Goal: Information Seeking & Learning: Learn about a topic

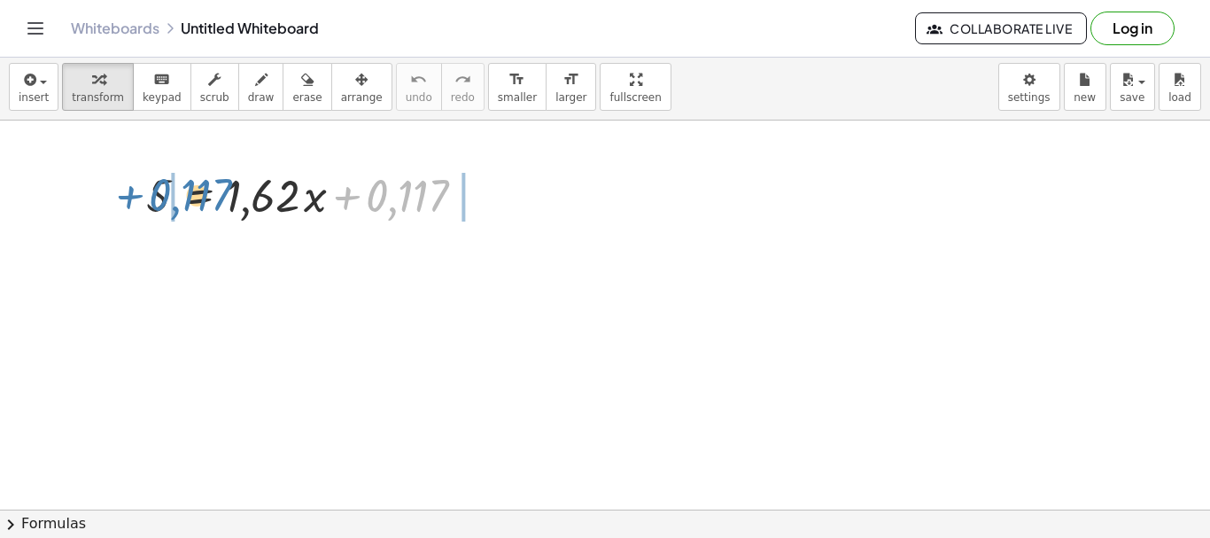
drag, startPoint x: 375, startPoint y: 191, endPoint x: 158, endPoint y: 190, distance: 217.0
click at [158, 190] on div at bounding box center [319, 194] width 364 height 60
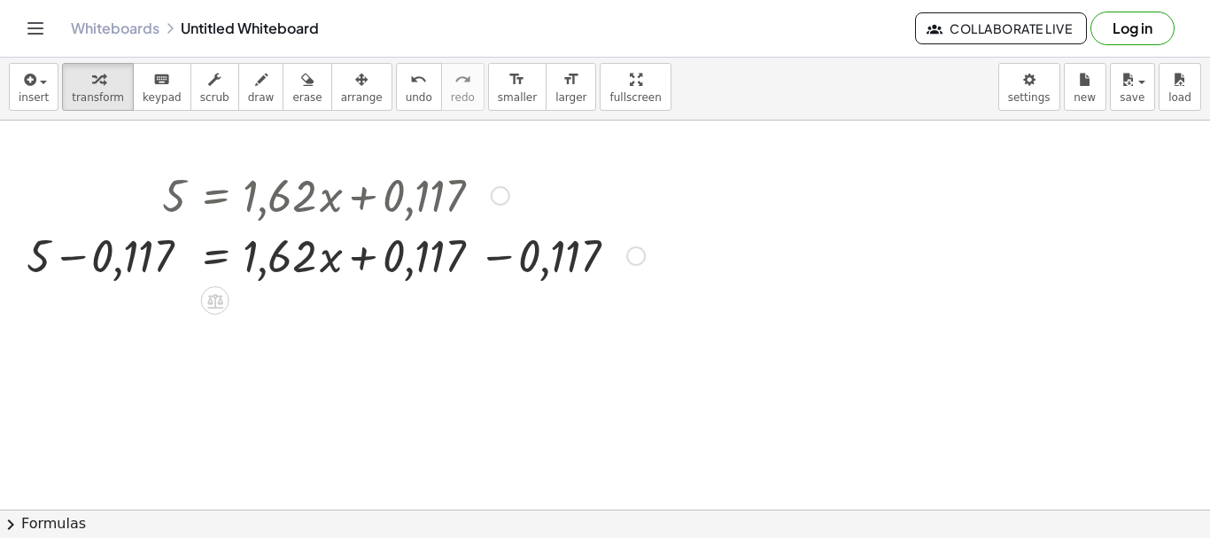
click at [83, 273] on div at bounding box center [336, 254] width 636 height 60
click at [499, 251] on div at bounding box center [355, 254] width 595 height 60
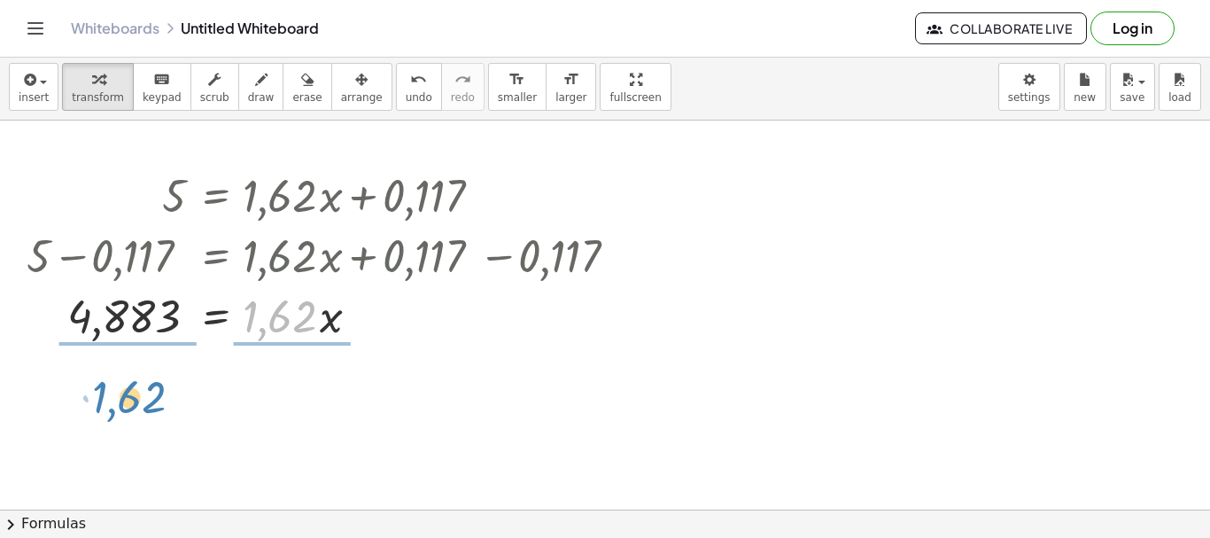
drag, startPoint x: 304, startPoint y: 338, endPoint x: 150, endPoint y: 417, distance: 173.1
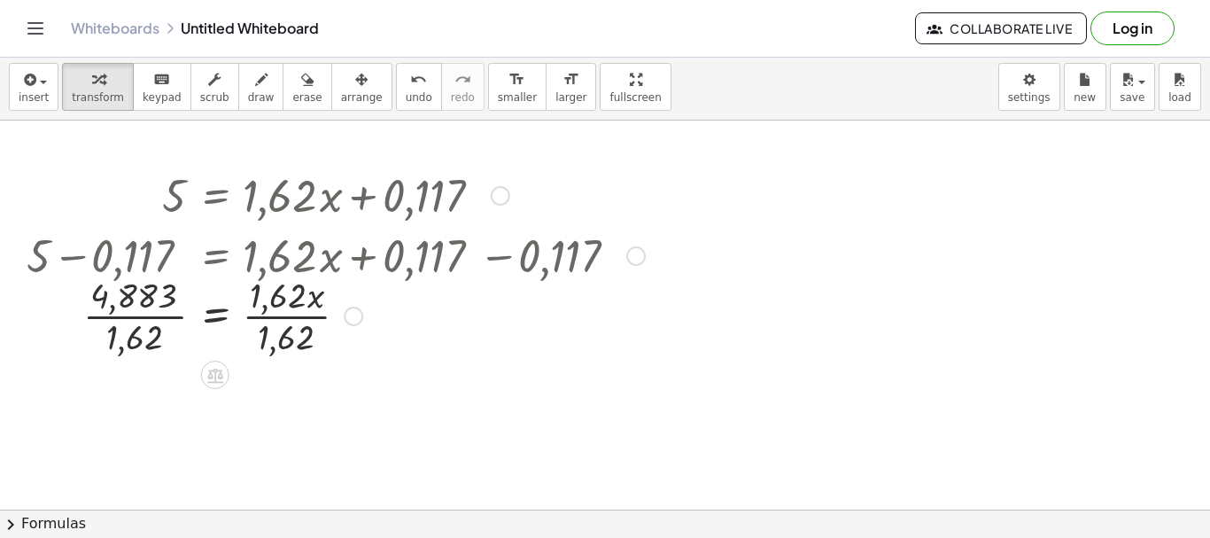
click at [145, 332] on div at bounding box center [336, 314] width 636 height 89
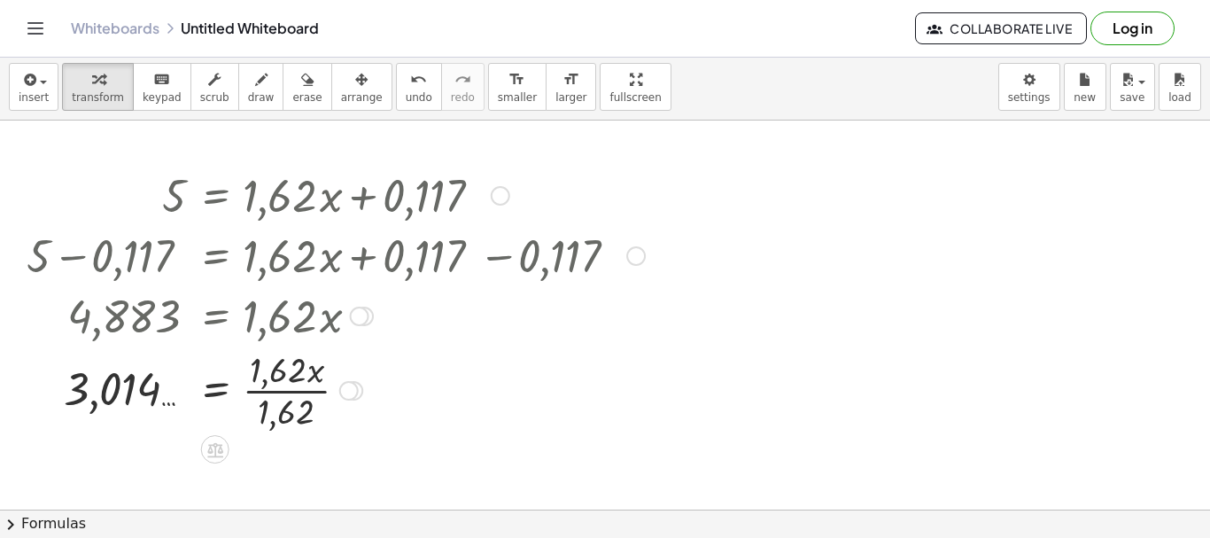
click at [314, 386] on div at bounding box center [336, 388] width 636 height 89
click at [284, 399] on div at bounding box center [336, 388] width 636 height 89
click at [341, 82] on div "button" at bounding box center [362, 78] width 42 height 21
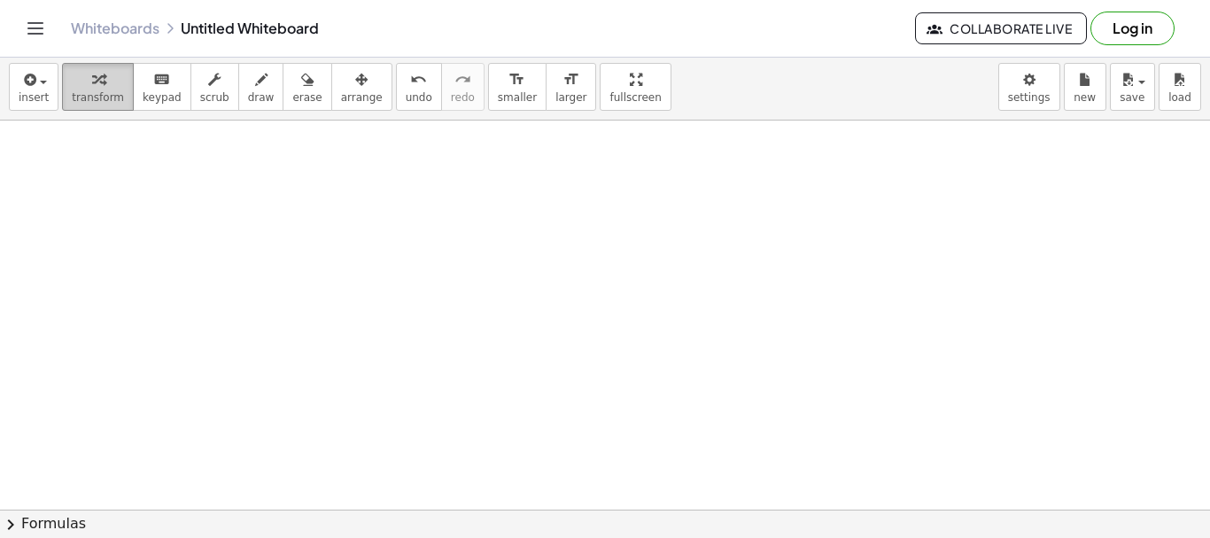
click at [99, 100] on span "transform" at bounding box center [98, 97] width 52 height 12
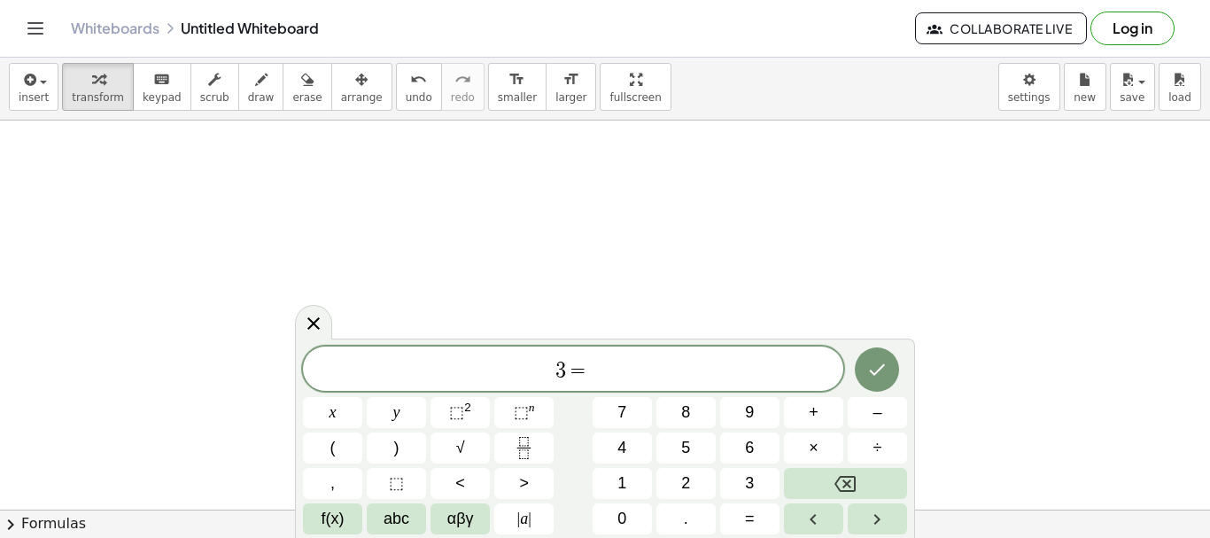
click at [611, 378] on span "3 =" at bounding box center [573, 370] width 540 height 25
click at [584, 376] on span "5" at bounding box center [587, 370] width 11 height 21
click at [660, 364] on span "3 = 0 . 8 5 x + ​" at bounding box center [573, 370] width 540 height 25
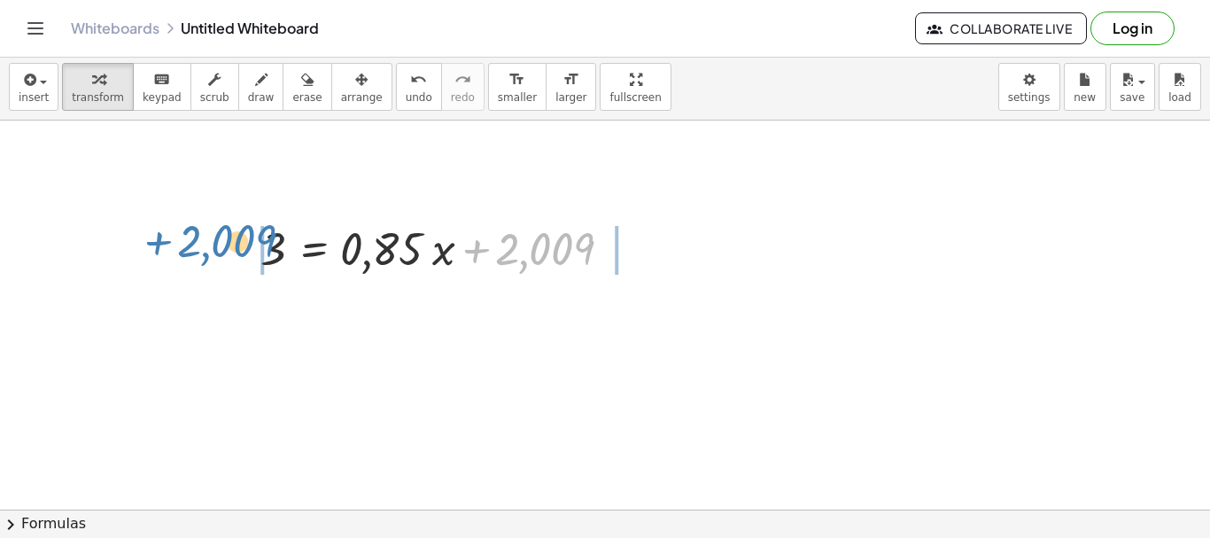
drag, startPoint x: 565, startPoint y: 251, endPoint x: 249, endPoint y: 243, distance: 316.2
click at [249, 243] on div "+ 2,009 3 = + · 0,85 · x + 2,009" at bounding box center [446, 247] width 425 height 69
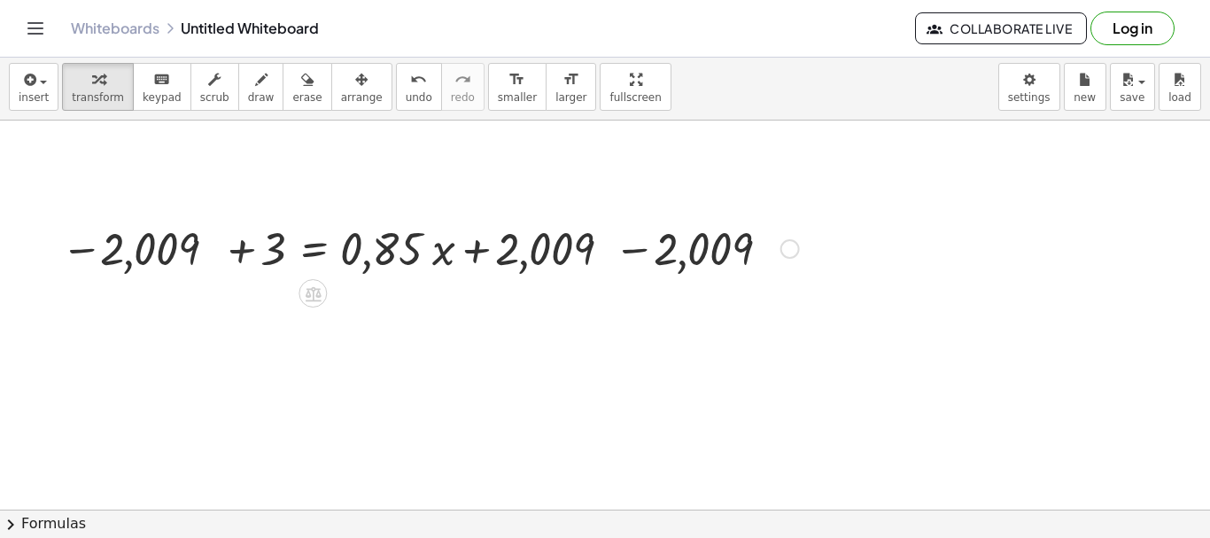
click at [252, 260] on div at bounding box center [429, 247] width 756 height 60
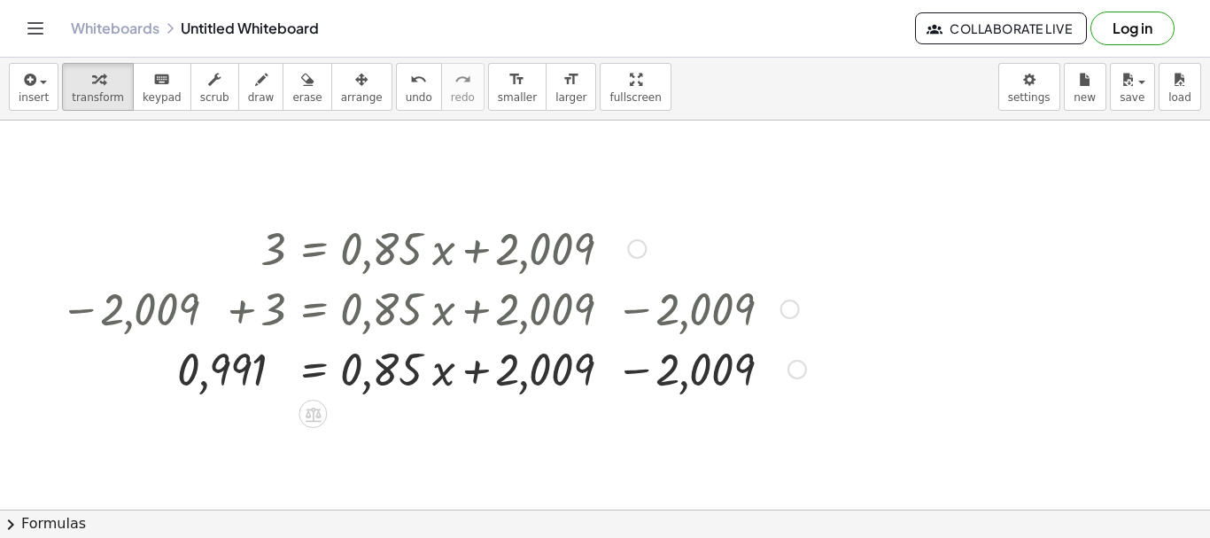
click at [645, 371] on div at bounding box center [432, 367] width 763 height 60
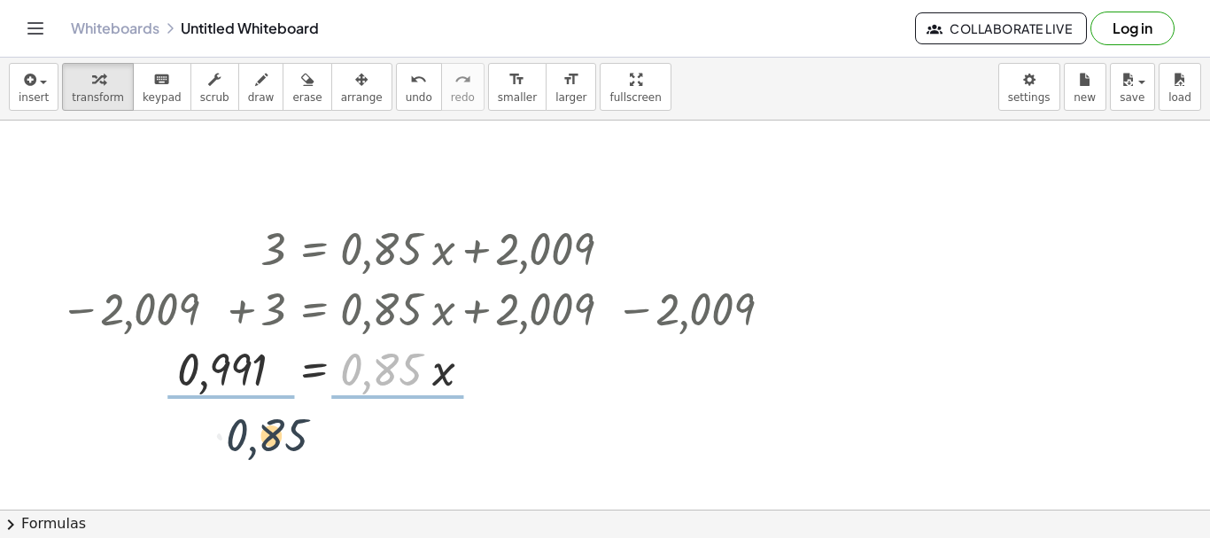
drag, startPoint x: 354, startPoint y: 372, endPoint x: 236, endPoint y: 439, distance: 136.4
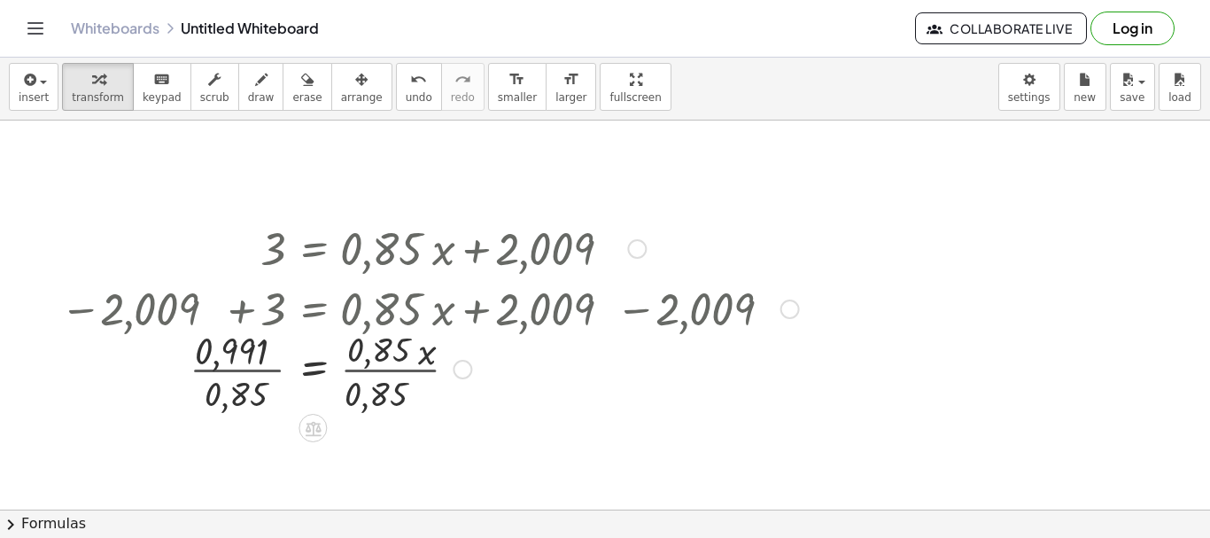
click at [212, 377] on div at bounding box center [429, 367] width 756 height 89
click at [380, 384] on div at bounding box center [429, 367] width 756 height 89
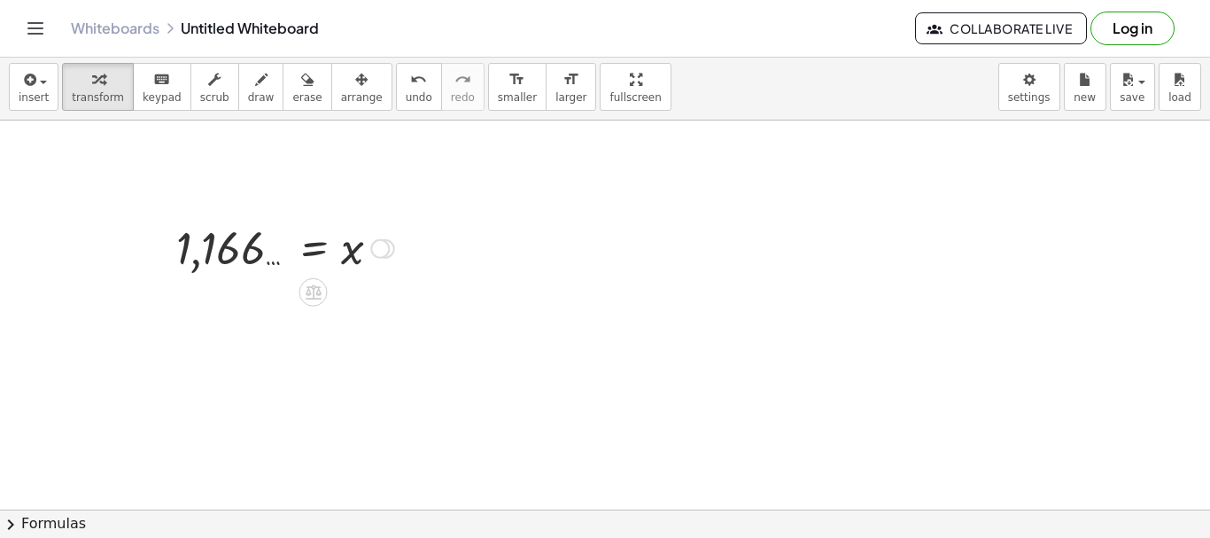
drag, startPoint x: 383, startPoint y: 437, endPoint x: 381, endPoint y: 181, distance: 256.8
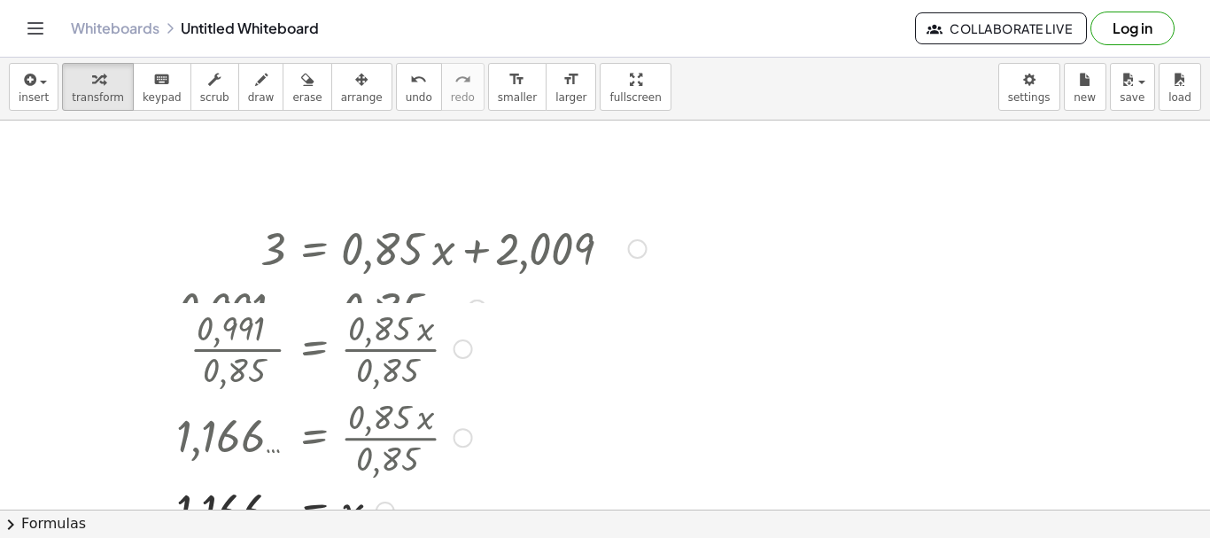
drag, startPoint x: 380, startPoint y: 251, endPoint x: 514, endPoint y: 418, distance: 214.2
click at [444, 537] on html "Graspable Math Activities Get Started Activity Bank Assigned Work Classes White…" at bounding box center [605, 269] width 1210 height 538
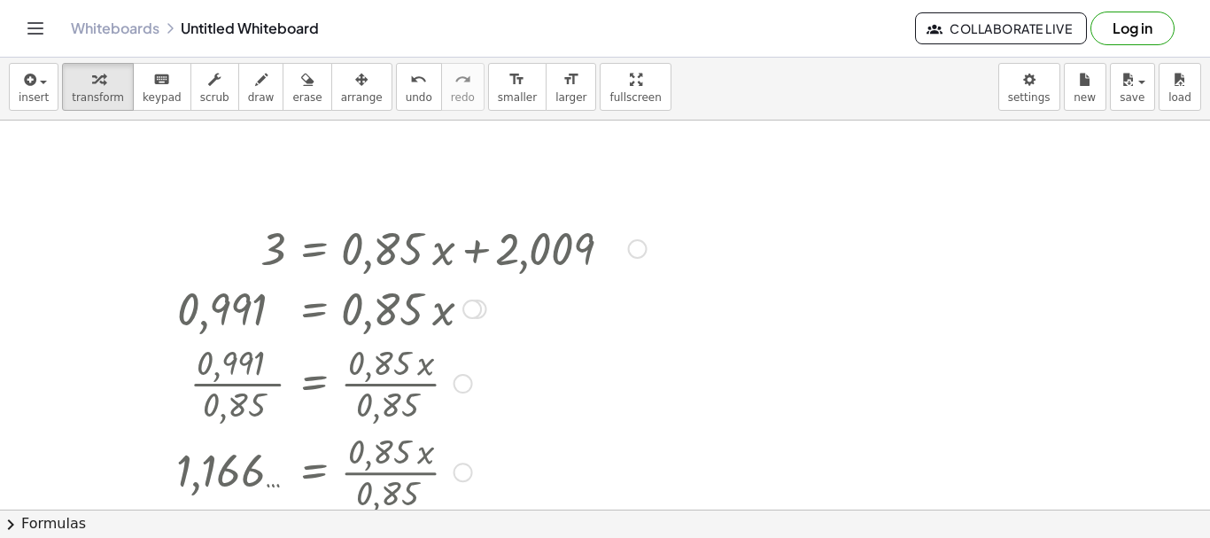
click at [637, 258] on div at bounding box center [637, 248] width 19 height 19
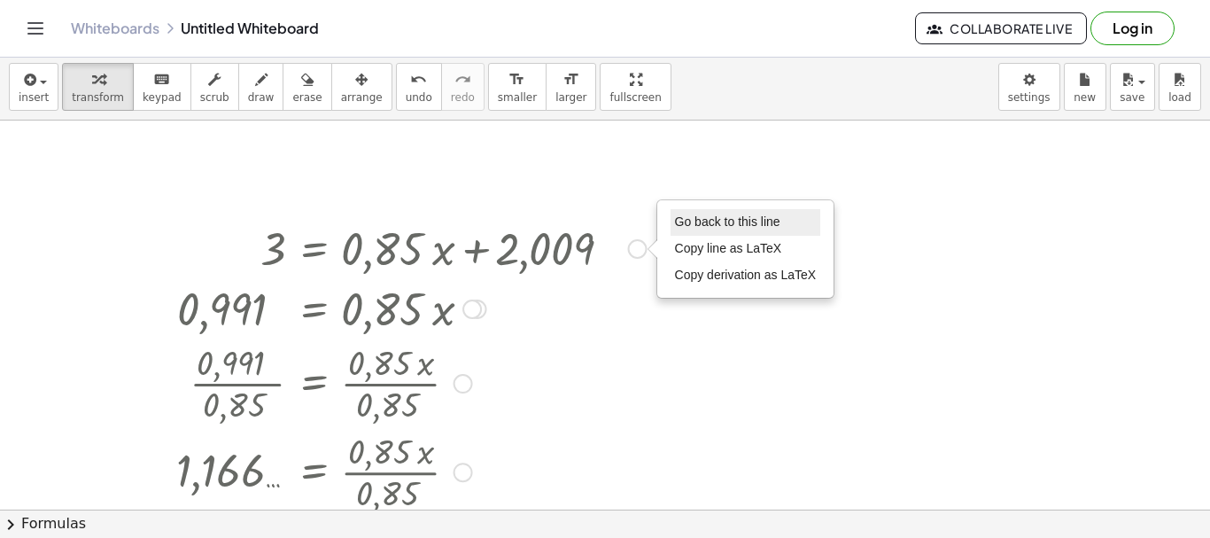
click at [700, 216] on span "Go back to this line" at bounding box center [727, 221] width 105 height 14
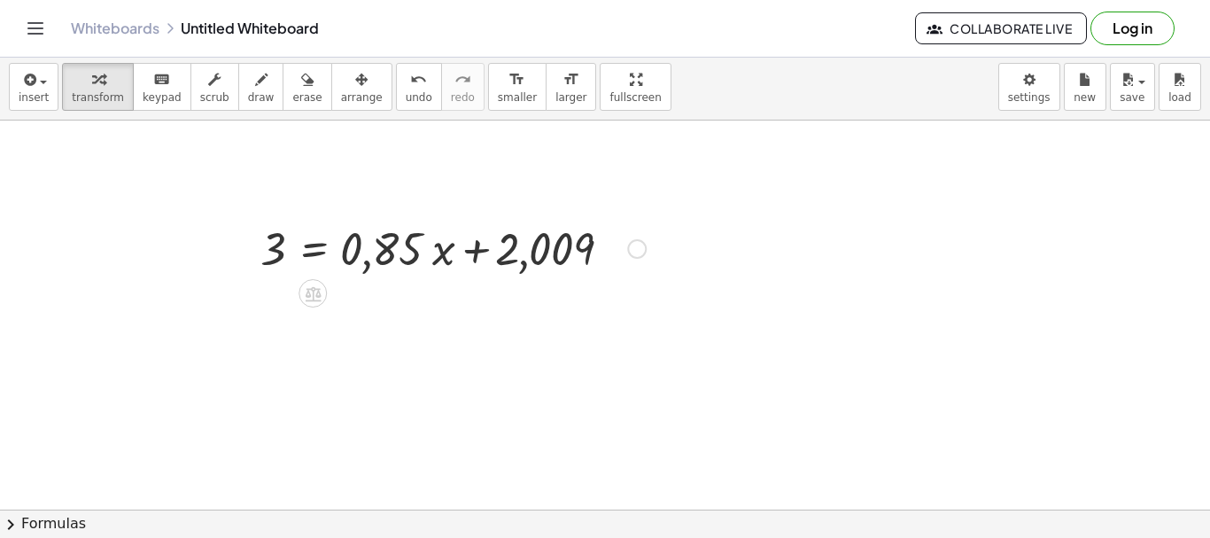
click at [630, 239] on div at bounding box center [452, 247] width 403 height 60
click at [634, 247] on div "Go back to this line Copy line as LaTeX Copy derivation as LaTeX" at bounding box center [636, 248] width 19 height 19
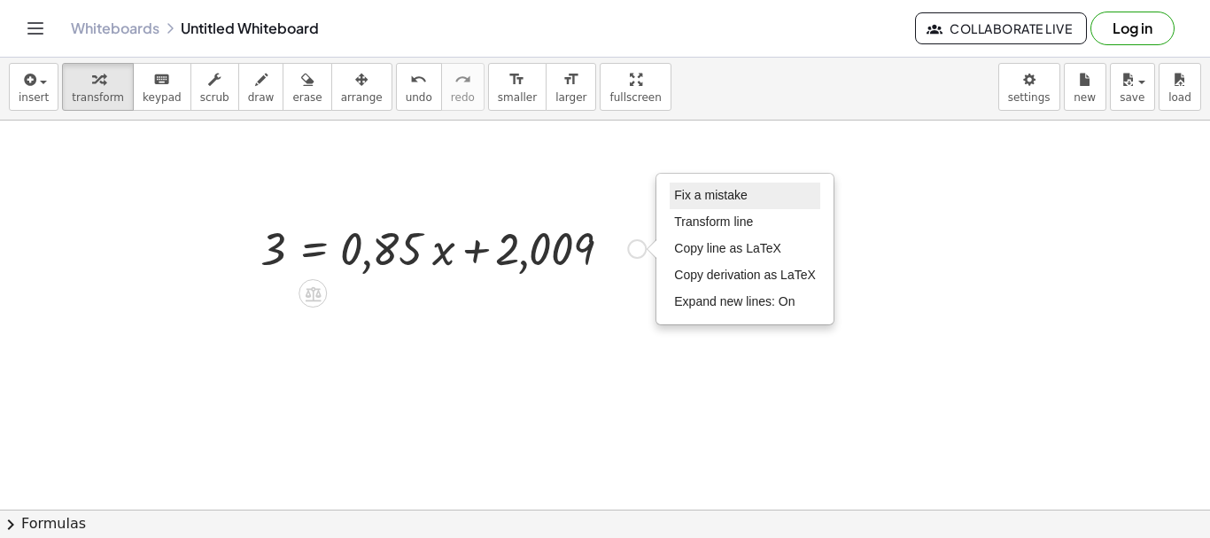
click at [732, 197] on span "Fix a mistake" at bounding box center [710, 195] width 73 height 14
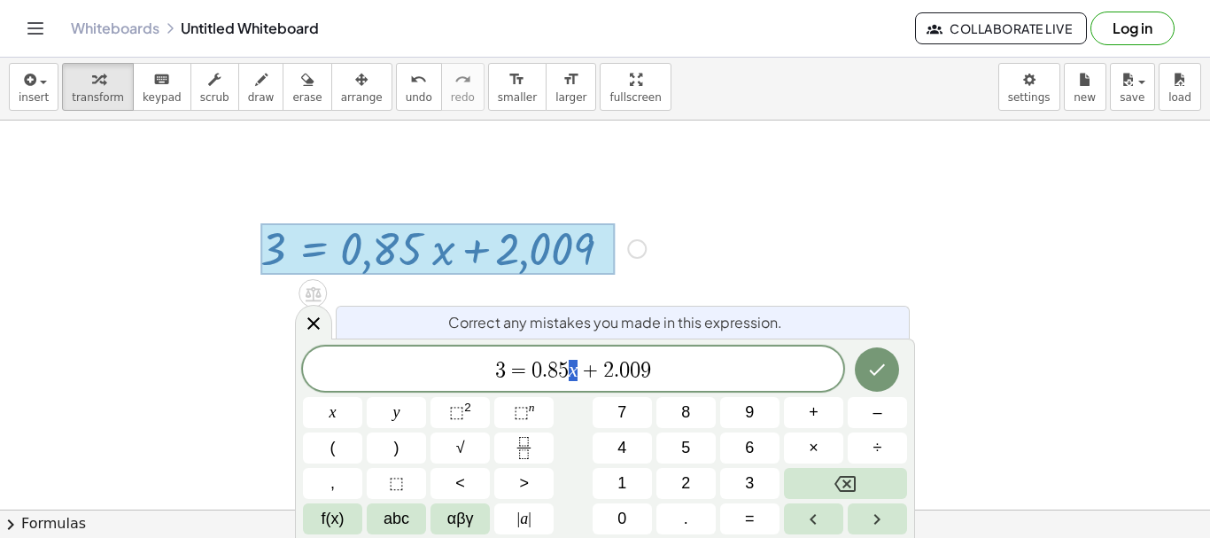
drag, startPoint x: 583, startPoint y: 368, endPoint x: 572, endPoint y: 374, distance: 11.9
click at [572, 374] on span "3 = 0 . 8 5 x + 2 . 0 0 9" at bounding box center [573, 370] width 540 height 25
drag, startPoint x: 499, startPoint y: 369, endPoint x: 485, endPoint y: 373, distance: 14.6
click at [485, 373] on span "3 = 0 . 8 5 ( x ) + 2 . 0 0 9" at bounding box center [573, 367] width 540 height 29
click at [572, 375] on span "( x )" at bounding box center [572, 368] width 32 height 26
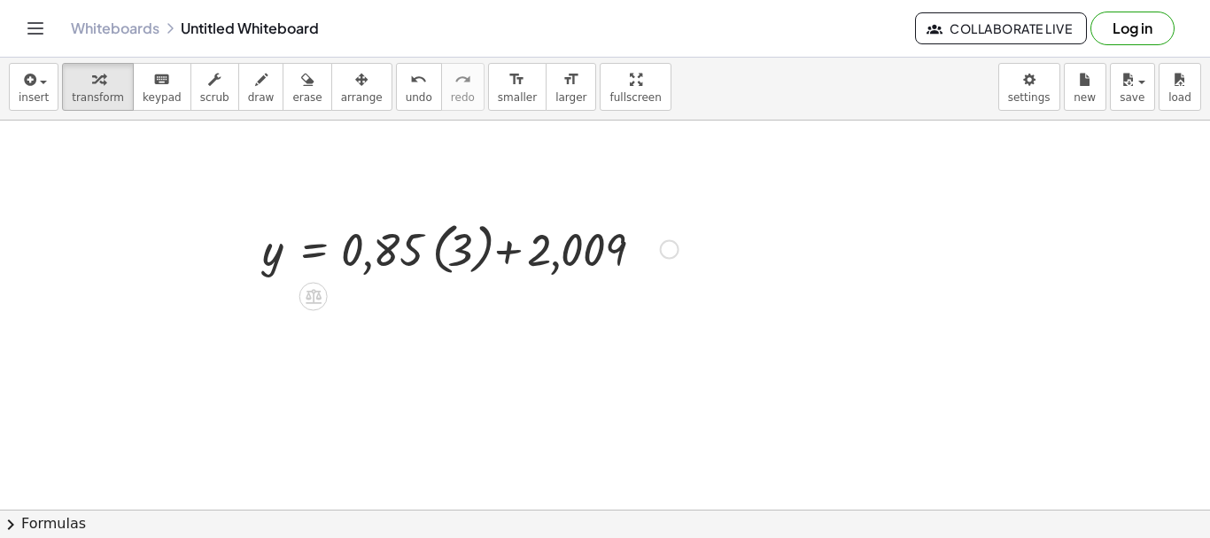
click at [435, 255] on div at bounding box center [470, 247] width 434 height 65
click at [431, 255] on div at bounding box center [460, 247] width 415 height 60
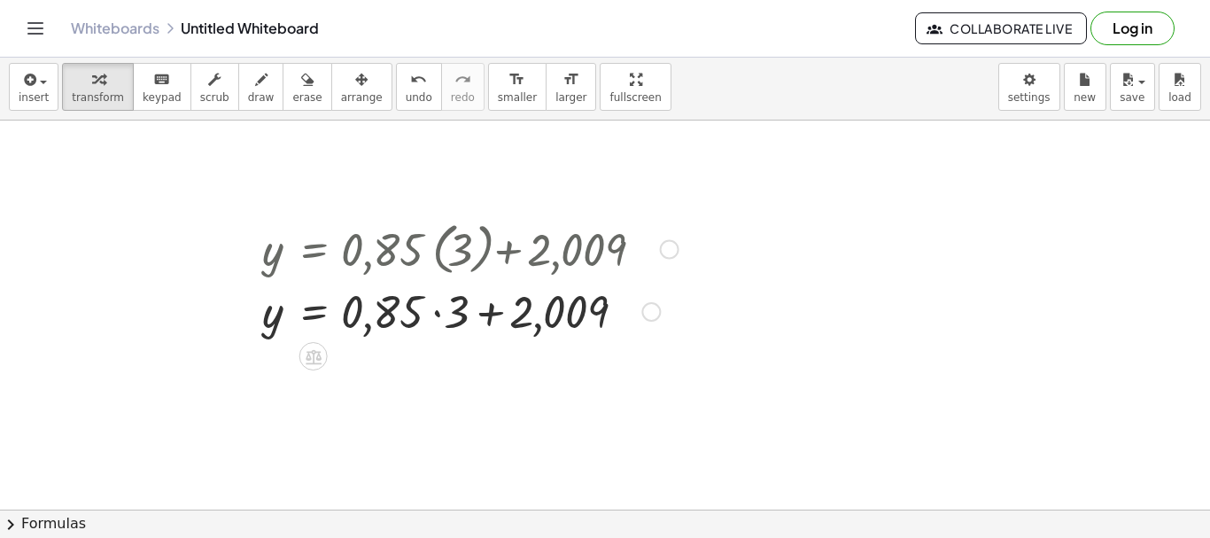
click at [438, 313] on div at bounding box center [470, 310] width 434 height 60
click at [453, 318] on div at bounding box center [470, 310] width 434 height 60
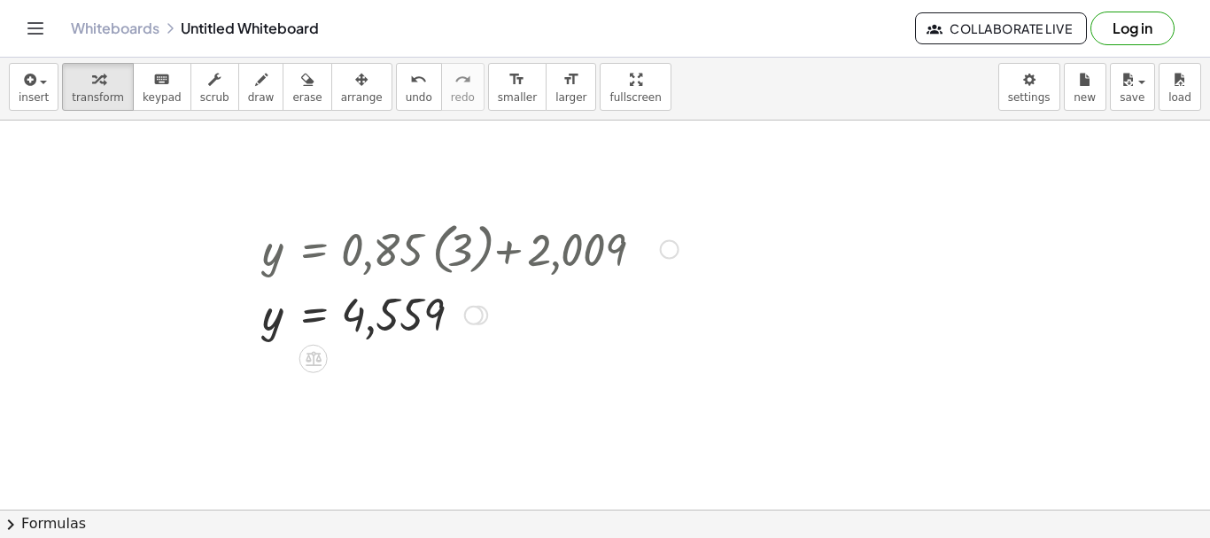
drag, startPoint x: 476, startPoint y: 428, endPoint x: 422, endPoint y: 116, distance: 316.5
click at [422, 116] on div "insert select one: Math Expression Function Text Youtube Video Graphing Geometr…" at bounding box center [605, 295] width 1210 height 483
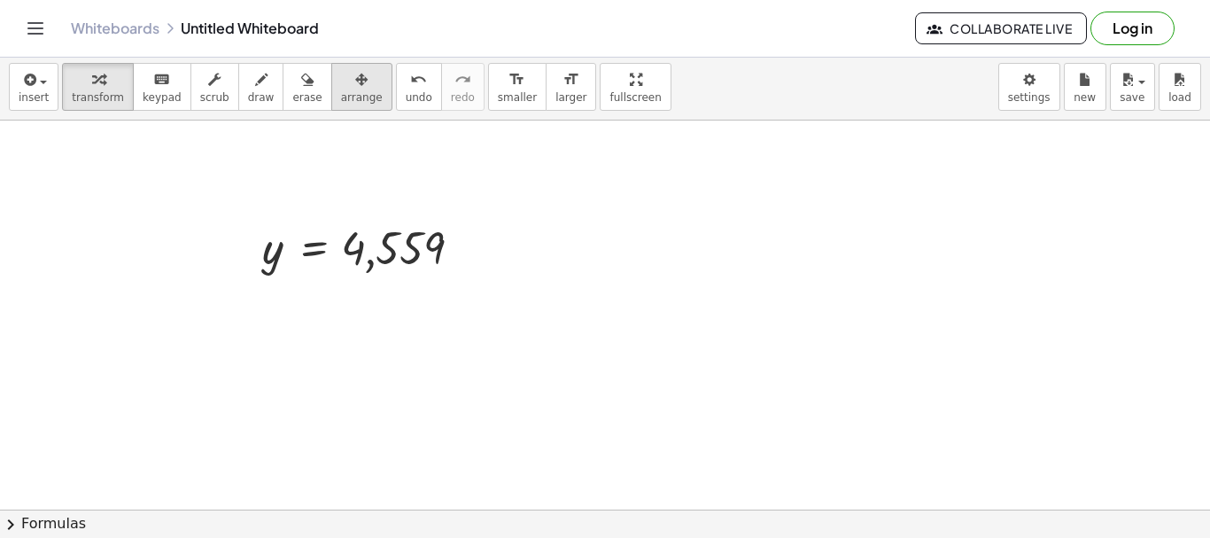
click at [331, 107] on button "arrange" at bounding box center [361, 87] width 61 height 48
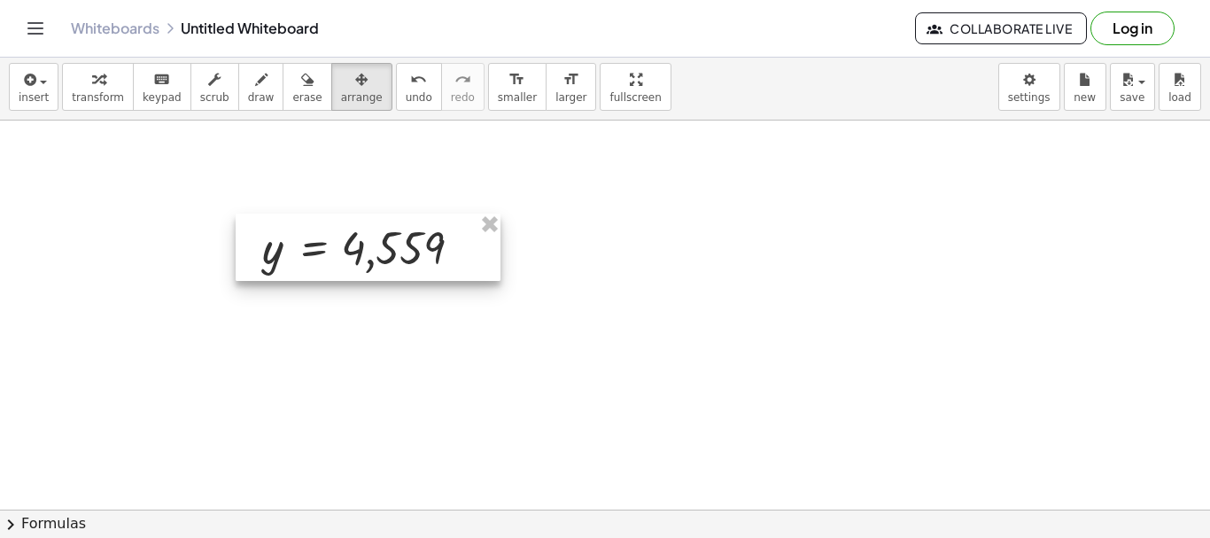
drag, startPoint x: 481, startPoint y: 224, endPoint x: 412, endPoint y: 208, distance: 70.9
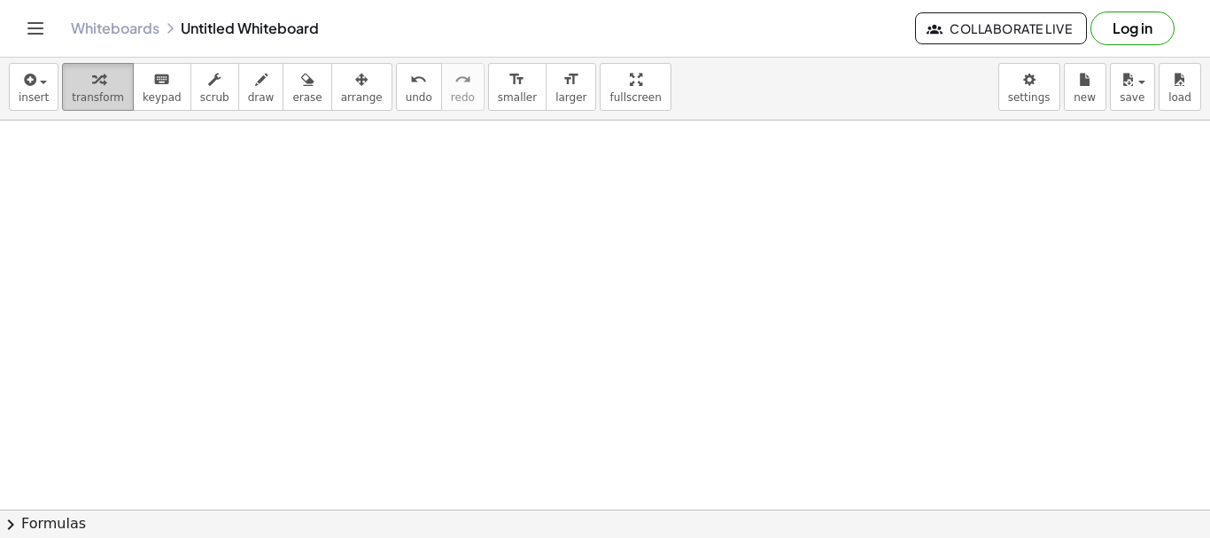
click at [79, 92] on span "transform" at bounding box center [98, 97] width 52 height 12
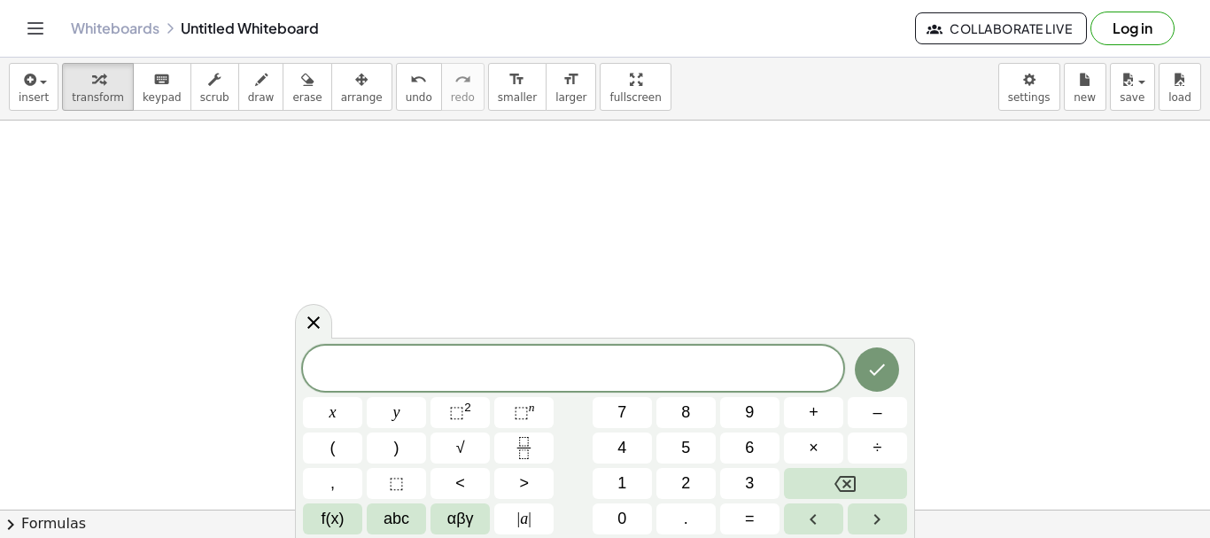
click at [553, 372] on span at bounding box center [573, 369] width 540 height 27
click at [615, 376] on span "y =" at bounding box center [573, 370] width 540 height 25
click at [591, 375] on span "7" at bounding box center [595, 368] width 11 height 21
click at [618, 372] on span "​" at bounding box center [614, 368] width 10 height 21
click at [661, 374] on span "y = 0 . 3 7 3 ( 8 0 ) ​" at bounding box center [573, 367] width 540 height 29
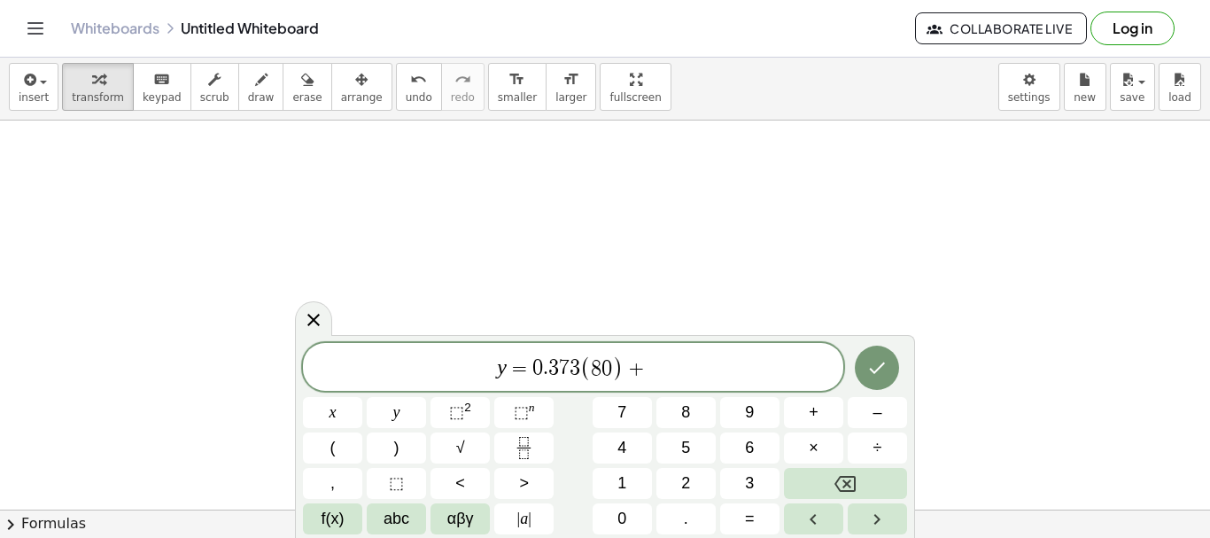
click at [591, 383] on div "y = 0 . 3 7 3 ( 8 0 ) +" at bounding box center [573, 367] width 540 height 48
click at [664, 373] on span "y = 0 . 3 7 3 ( 8 0 ) + ​" at bounding box center [573, 367] width 540 height 29
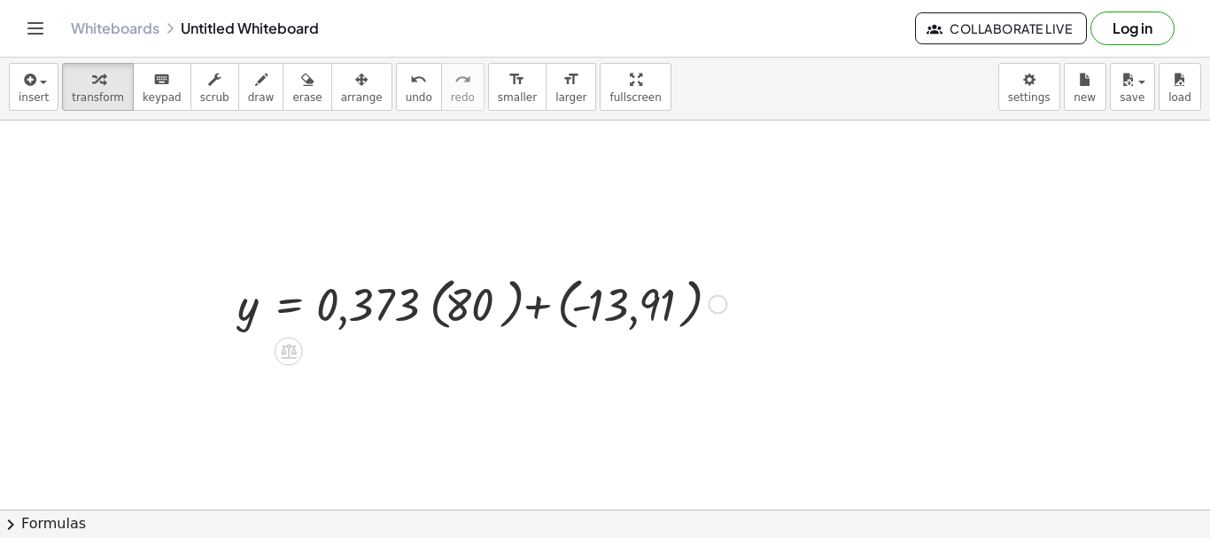
click at [577, 311] on div at bounding box center [481, 302] width 507 height 65
click at [553, 311] on div at bounding box center [481, 302] width 507 height 65
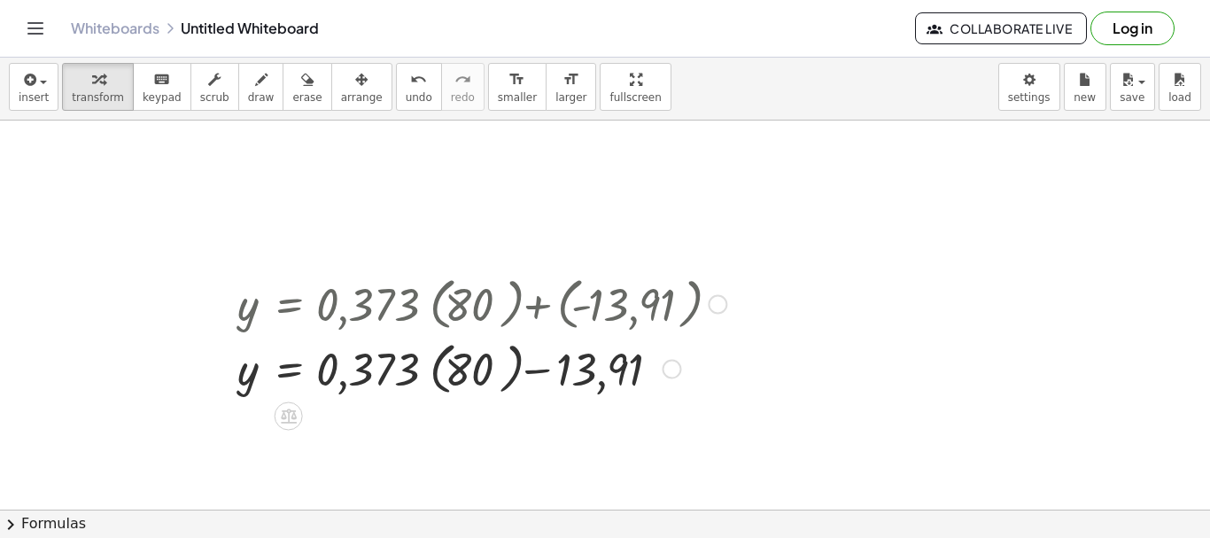
click at [416, 378] on div at bounding box center [481, 367] width 507 height 65
click at [435, 374] on div at bounding box center [481, 367] width 507 height 65
click at [435, 374] on div at bounding box center [481, 367] width 507 height 60
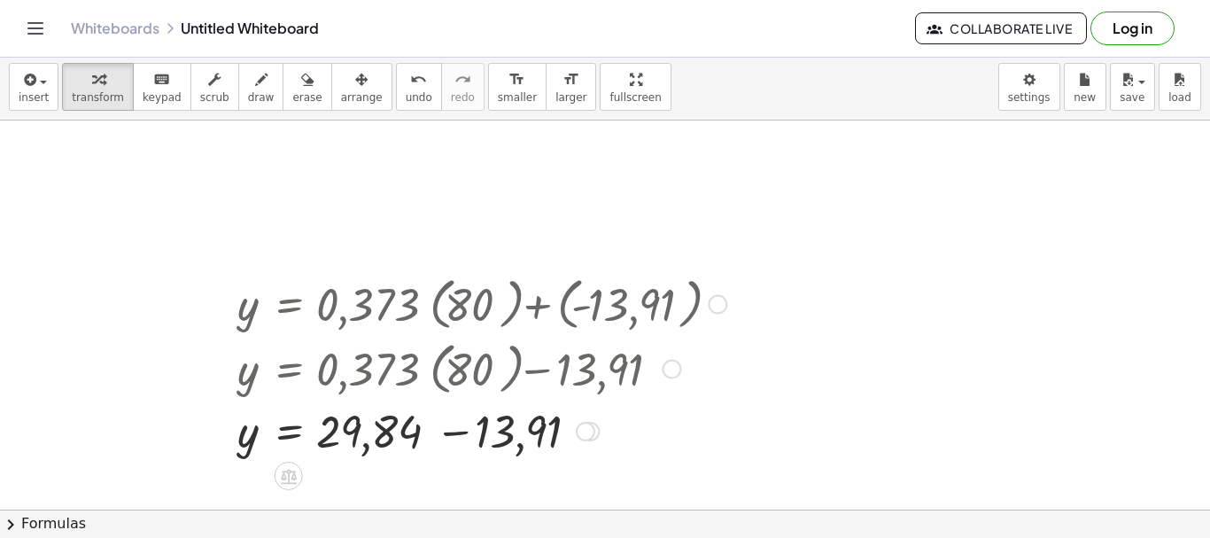
click at [460, 440] on div at bounding box center [481, 429] width 507 height 60
drag, startPoint x: 438, startPoint y: 431, endPoint x: 413, endPoint y: 251, distance: 182.5
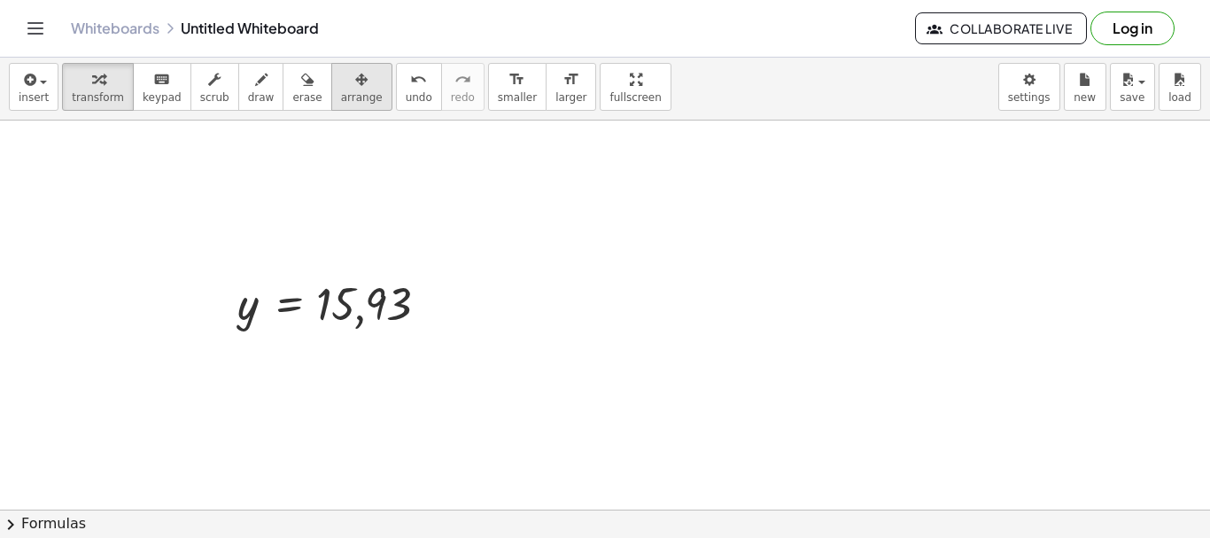
click at [341, 97] on span "arrange" at bounding box center [362, 97] width 42 height 12
click at [74, 73] on div "button" at bounding box center [98, 78] width 52 height 21
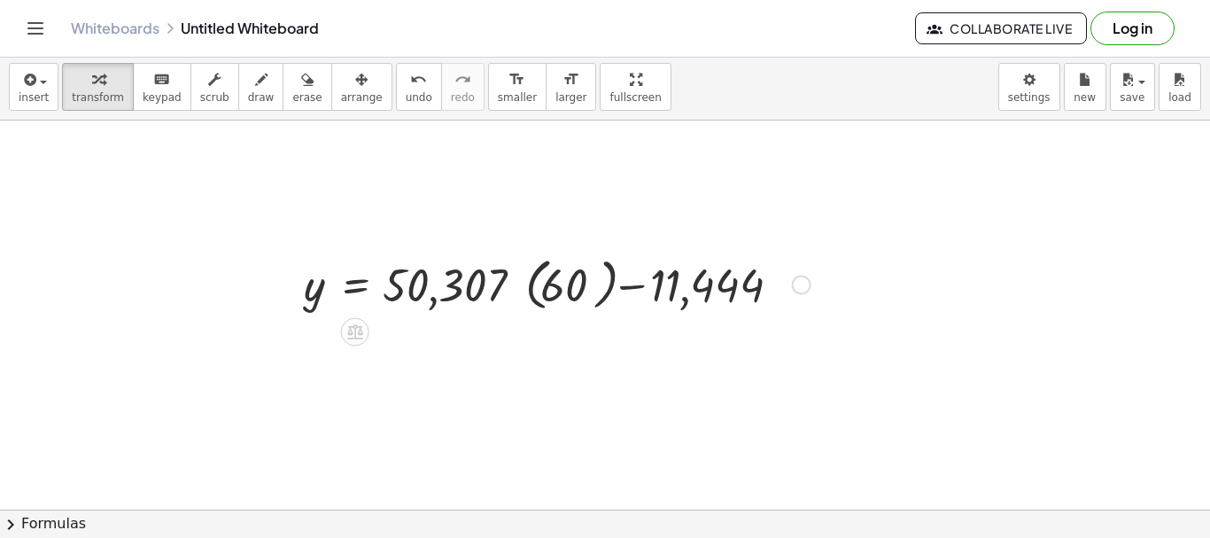
click at [543, 297] on div at bounding box center [557, 283] width 524 height 65
click at [520, 291] on div at bounding box center [548, 283] width 506 height 60
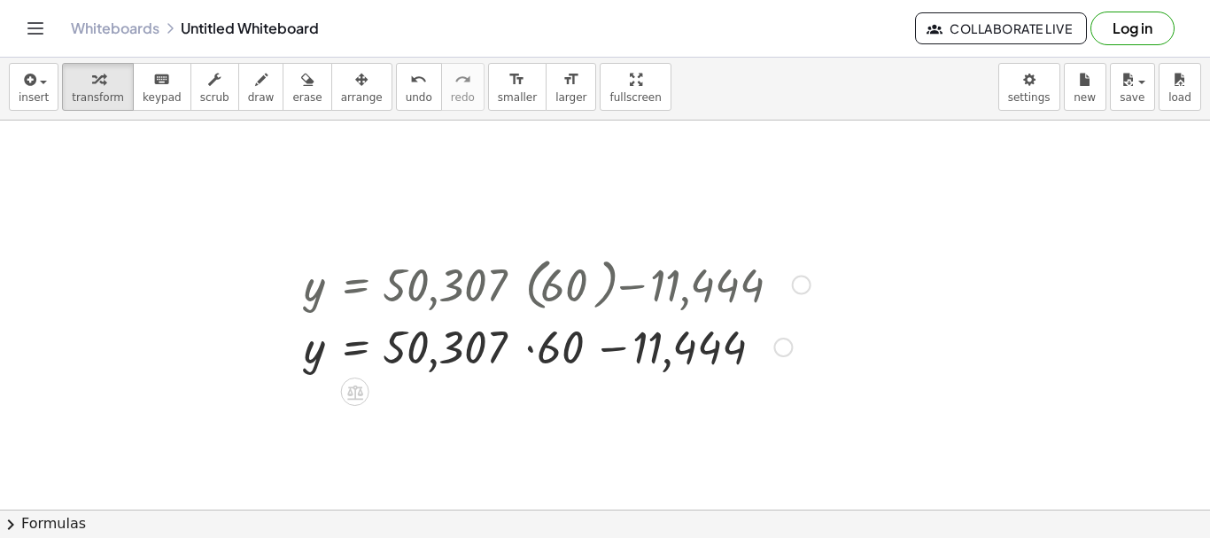
click at [528, 351] on div at bounding box center [557, 345] width 524 height 60
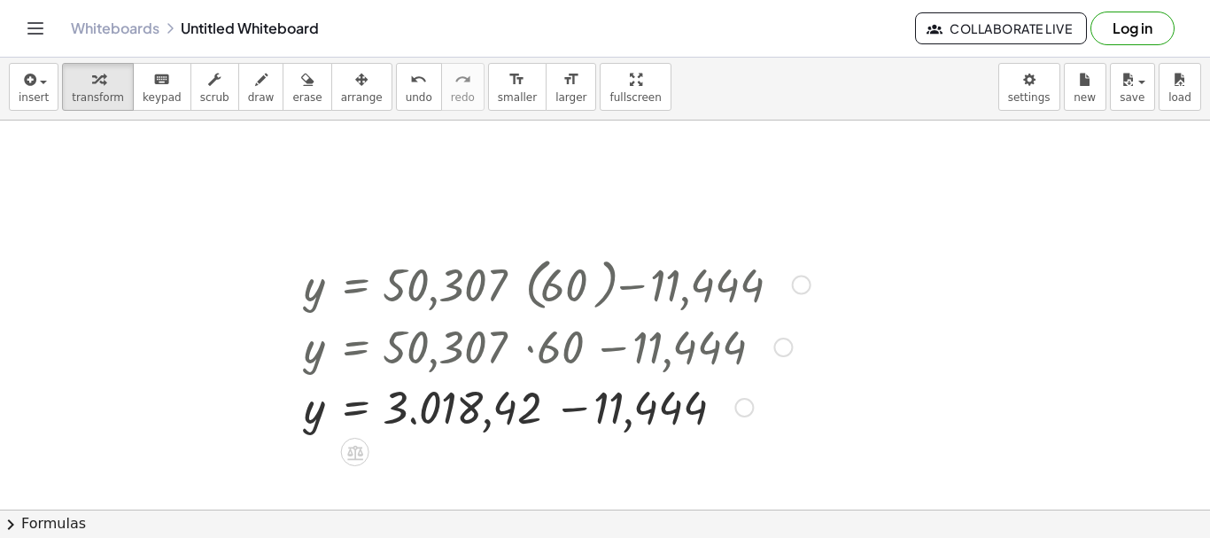
click at [576, 413] on div at bounding box center [557, 405] width 524 height 60
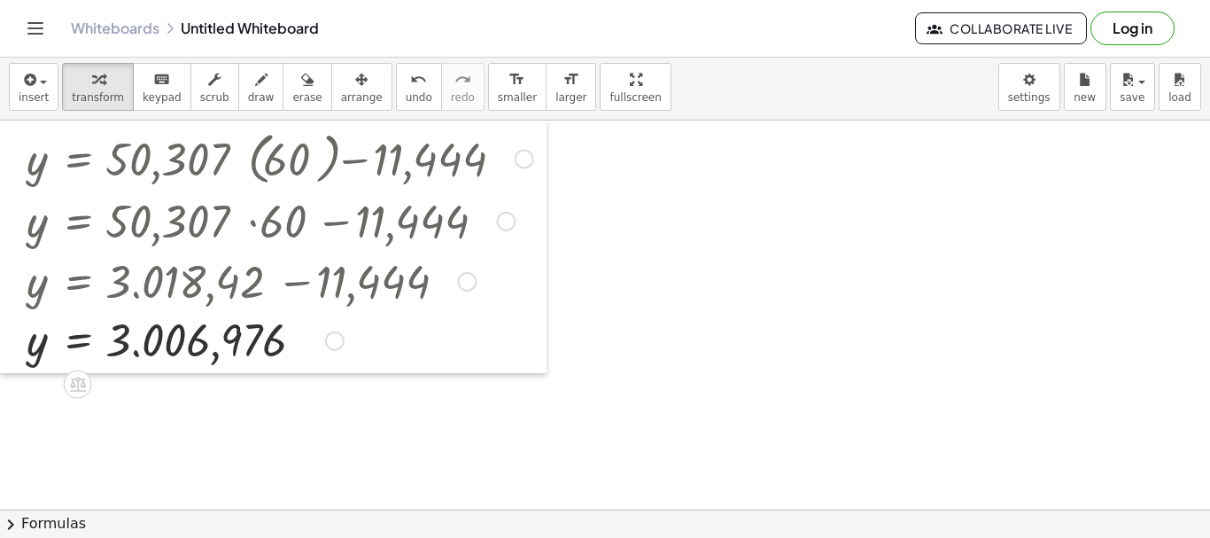
drag, startPoint x: 288, startPoint y: 274, endPoint x: 0, endPoint y: -18, distance: 409.5
click at [0, 0] on html "Graspable Math Activities Get Started Activity Bank Assigned Work Classes White…" at bounding box center [605, 269] width 1210 height 538
click at [355, 83] on icon "button" at bounding box center [361, 79] width 12 height 21
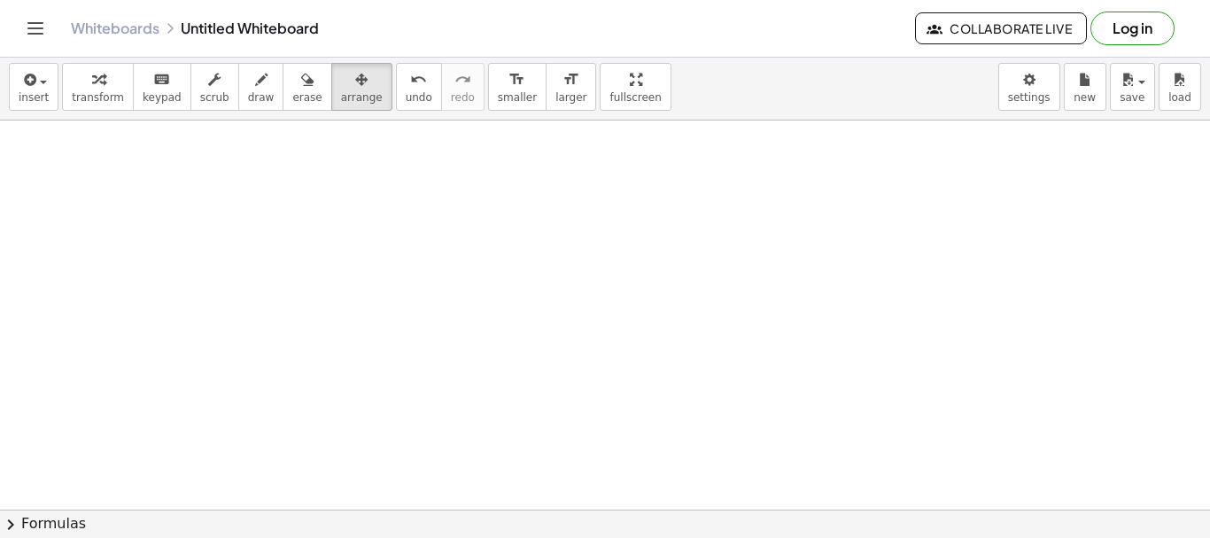
drag, startPoint x: 87, startPoint y: 94, endPoint x: 225, endPoint y: 156, distance: 151.4
click at [87, 95] on span "transform" at bounding box center [98, 97] width 52 height 12
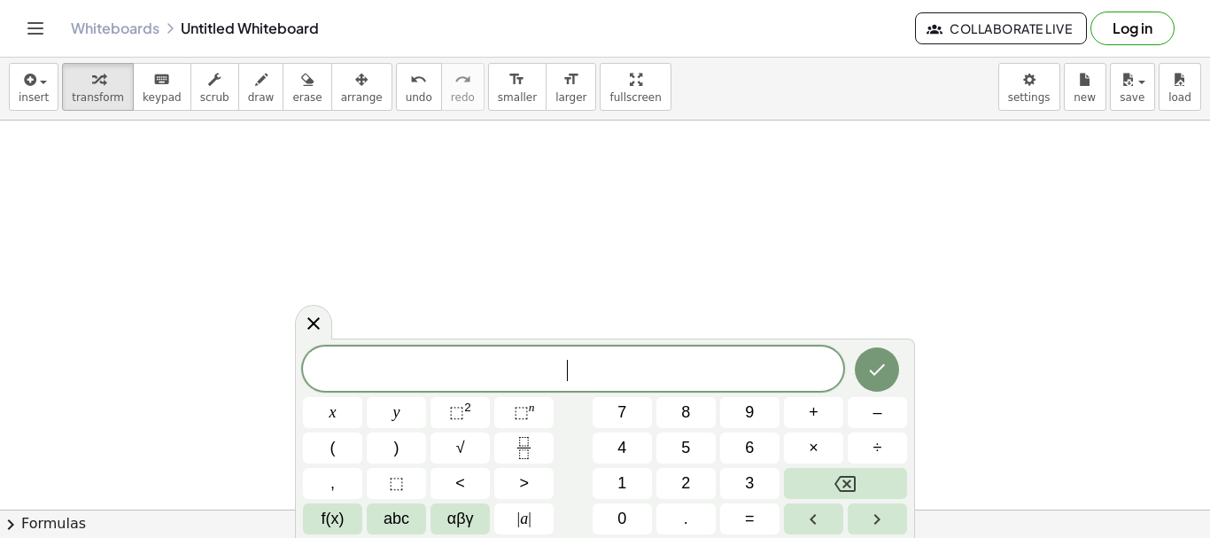
click at [479, 385] on div "​" at bounding box center [573, 368] width 540 height 44
click at [453, 373] on span "1 0 0 =" at bounding box center [573, 370] width 540 height 25
click at [643, 358] on span "1 0 0 = ​" at bounding box center [573, 370] width 540 height 25
click at [489, 372] on span "​ 1 0 0 = 4 . 5 3 9 x +" at bounding box center [573, 370] width 540 height 25
click at [651, 374] on span "​ 1 0 0 = 4 . 5 3 9 x +" at bounding box center [573, 370] width 540 height 25
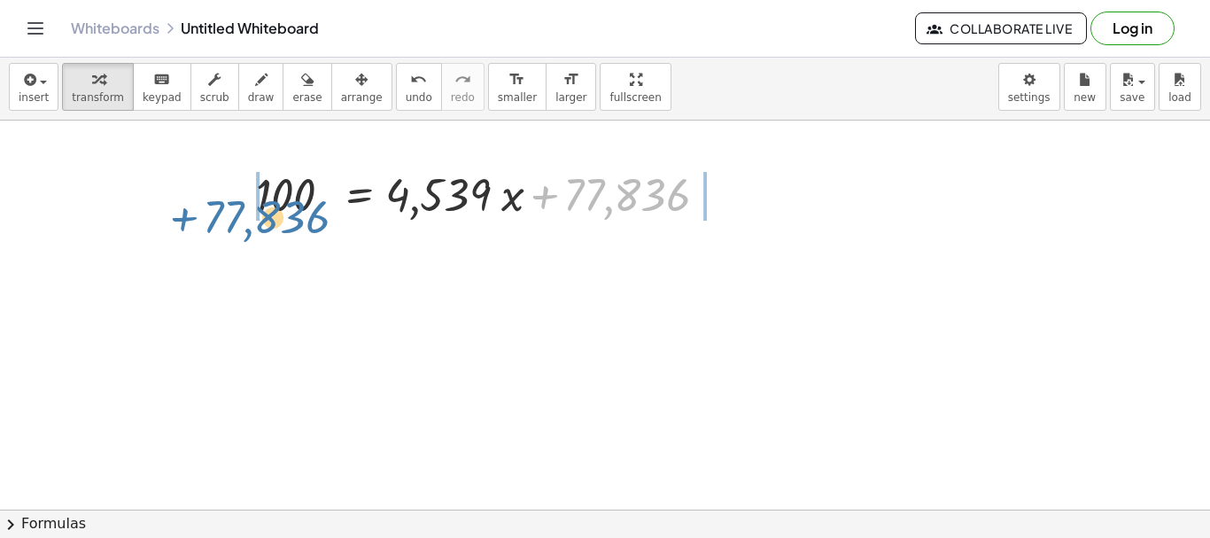
drag, startPoint x: 575, startPoint y: 177, endPoint x: 214, endPoint y: 199, distance: 361.1
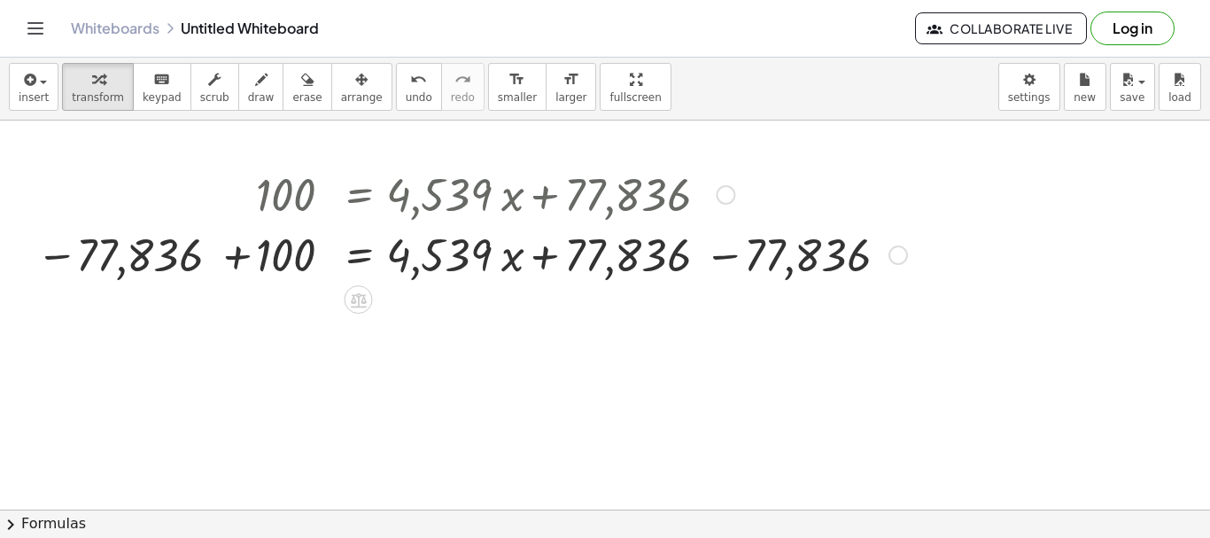
click at [245, 245] on div at bounding box center [471, 253] width 888 height 60
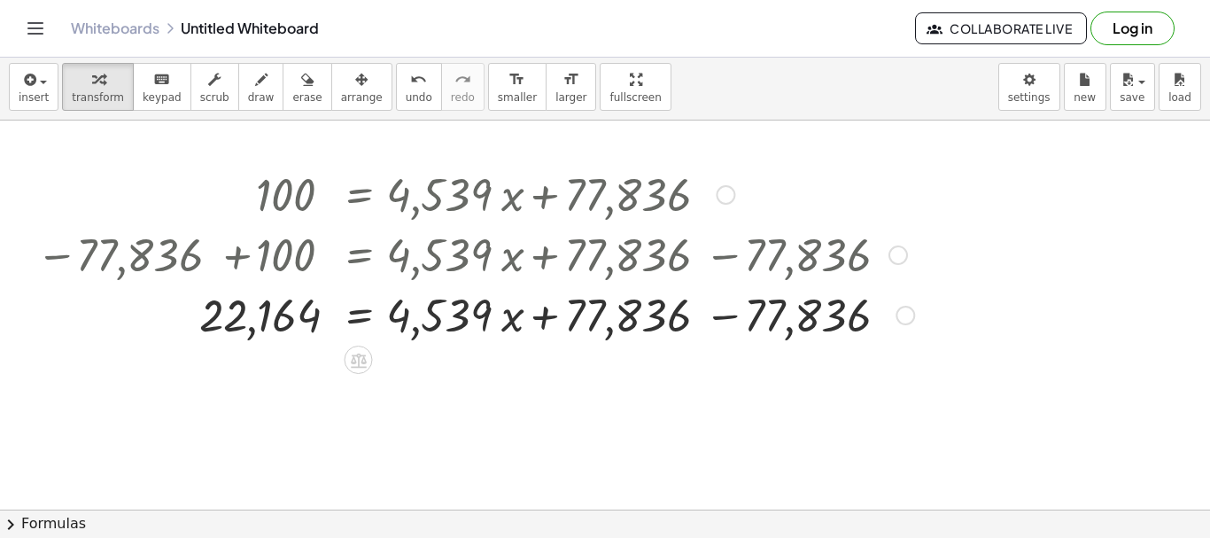
click at [731, 330] on div at bounding box center [474, 313] width 895 height 60
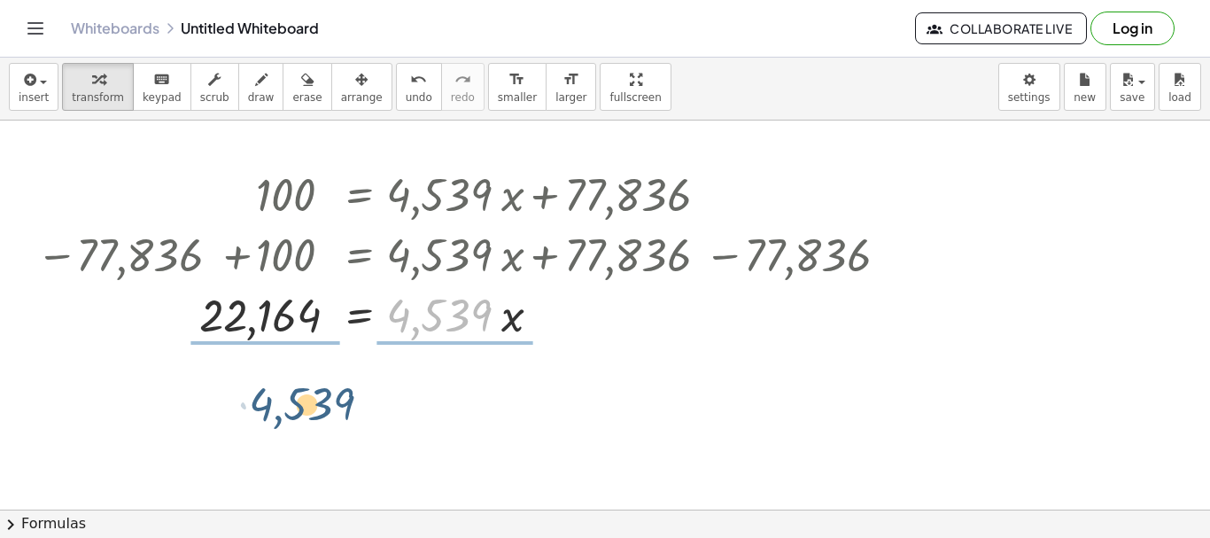
drag, startPoint x: 430, startPoint y: 322, endPoint x: 293, endPoint y: 411, distance: 163.3
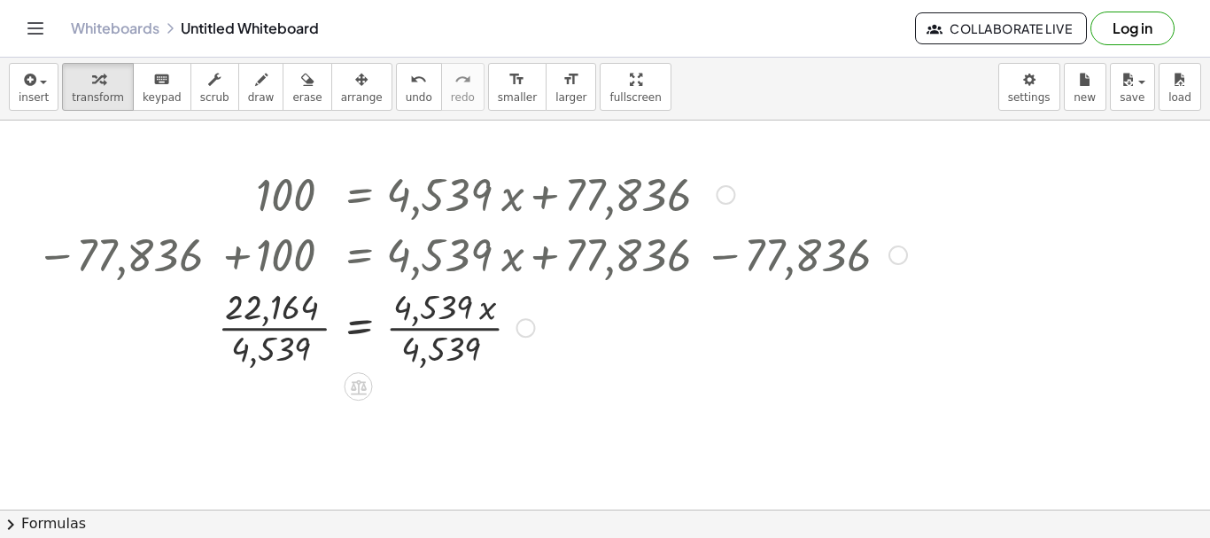
click at [359, 195] on div "100 = + · 4,539 · x + 77,836 − 77,836 + 100 = + · 4,539 · x + 77,836 − 77,836 2…" at bounding box center [359, 195] width 0 height 0
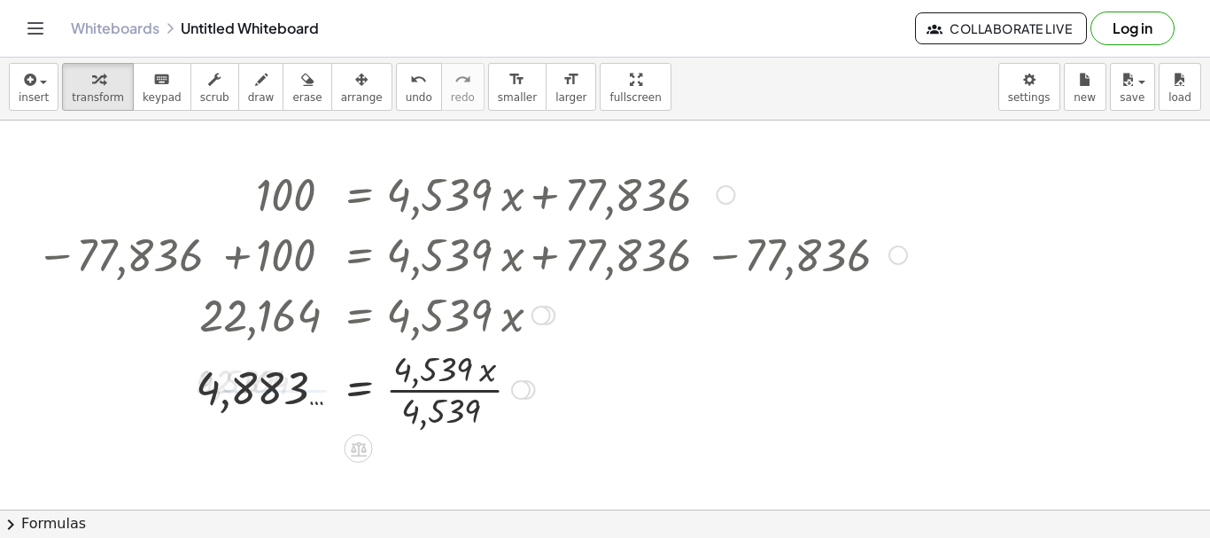
click at [428, 401] on div at bounding box center [471, 388] width 888 height 89
click at [730, 199] on div at bounding box center [725, 194] width 19 height 19
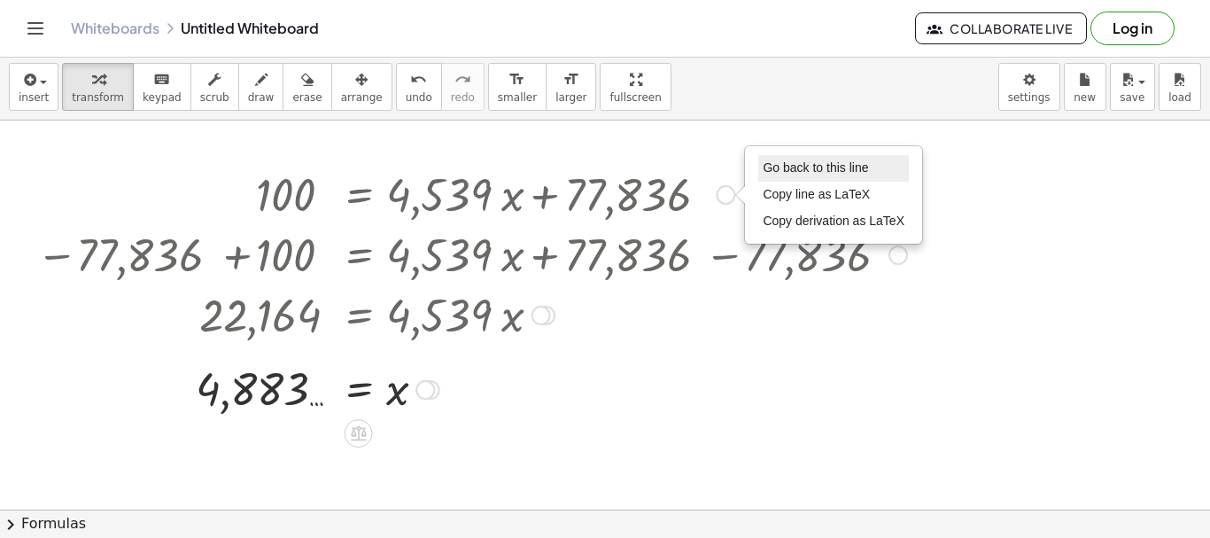
click at [785, 172] on span "Go back to this line" at bounding box center [814, 167] width 105 height 14
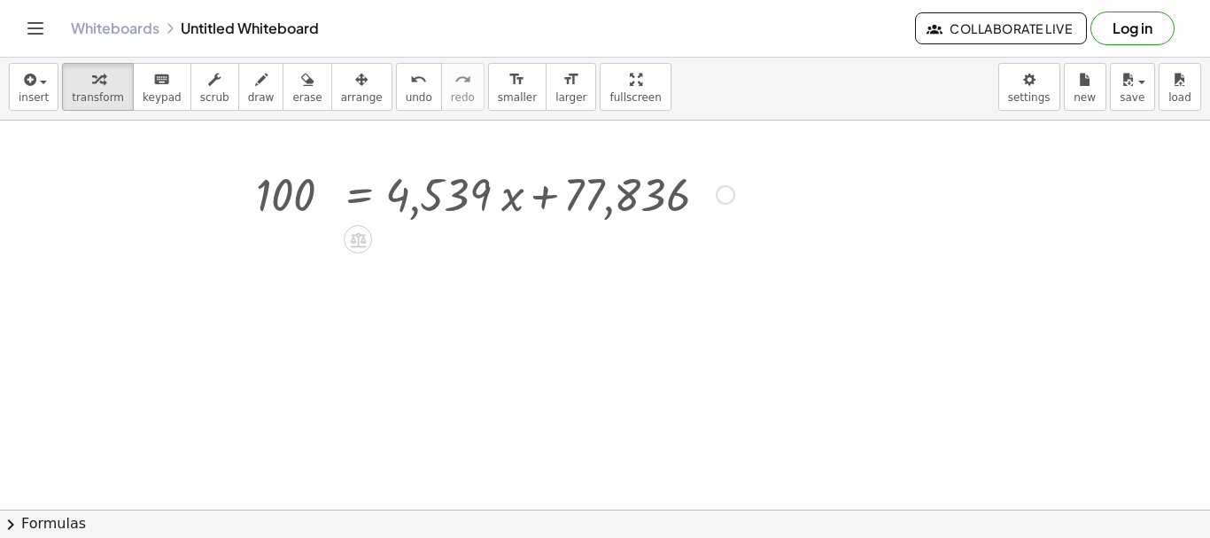
click at [719, 190] on div "Go back to this line Copy line as LaTeX Copy derivation as LaTeX" at bounding box center [725, 194] width 19 height 19
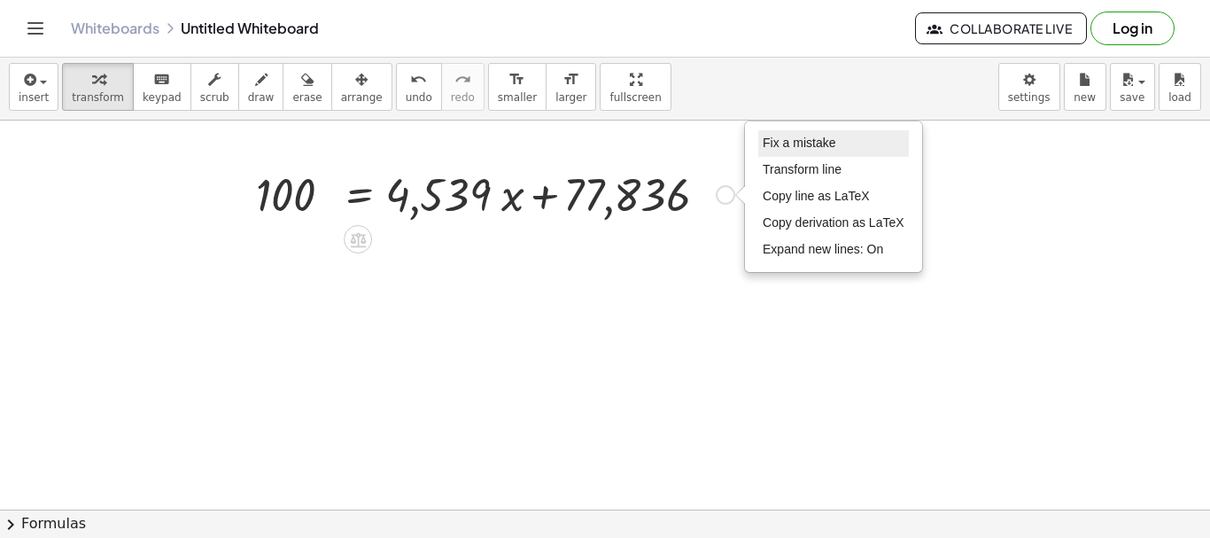
click at [792, 141] on span "Fix a mistake" at bounding box center [798, 142] width 73 height 14
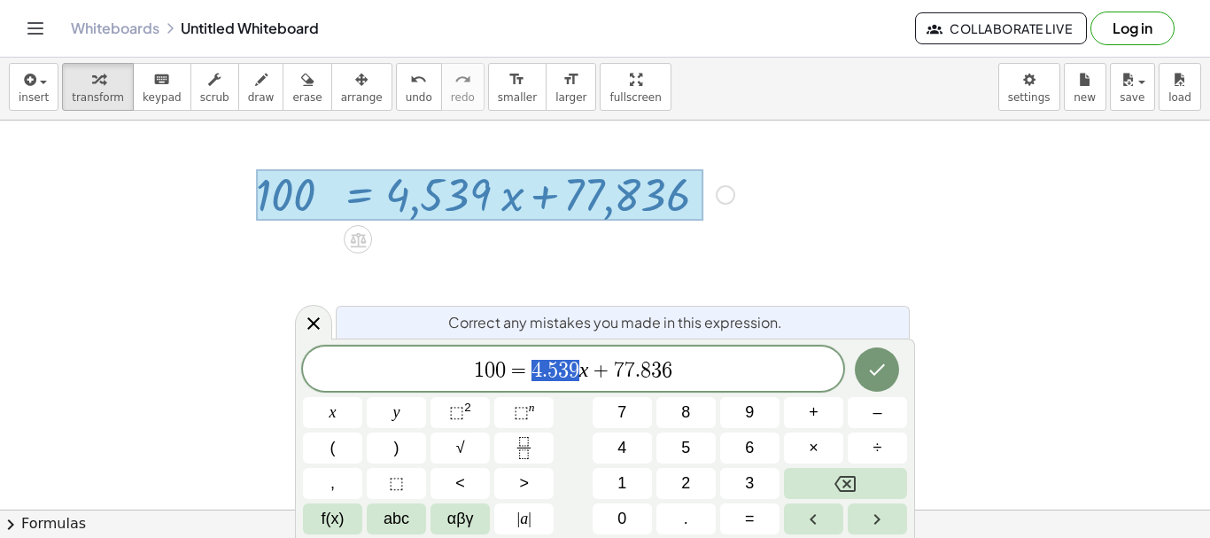
drag, startPoint x: 530, startPoint y: 375, endPoint x: 576, endPoint y: 362, distance: 48.5
click at [581, 368] on var "x" at bounding box center [584, 369] width 10 height 23
drag, startPoint x: 581, startPoint y: 368, endPoint x: 534, endPoint y: 373, distance: 47.1
click at [534, 373] on span "1 0 0 = 4 . 5 3 9 x + 7 7 . 8 3 6" at bounding box center [573, 370] width 540 height 25
drag, startPoint x: 685, startPoint y: 360, endPoint x: 615, endPoint y: 375, distance: 71.7
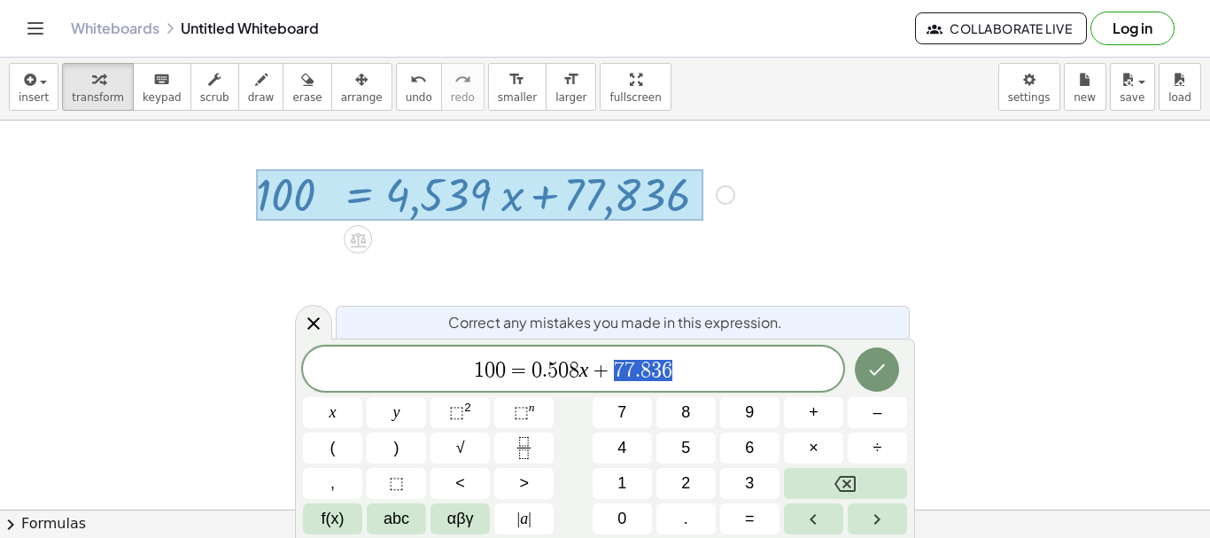
click at [615, 375] on span "1 0 0 = 0 . 5 0 8 x + 7 7 . 8 3 6" at bounding box center [573, 370] width 540 height 25
drag, startPoint x: 671, startPoint y: 365, endPoint x: 617, endPoint y: 371, distance: 54.4
click at [879, 372] on icon "Done" at bounding box center [876, 369] width 21 height 21
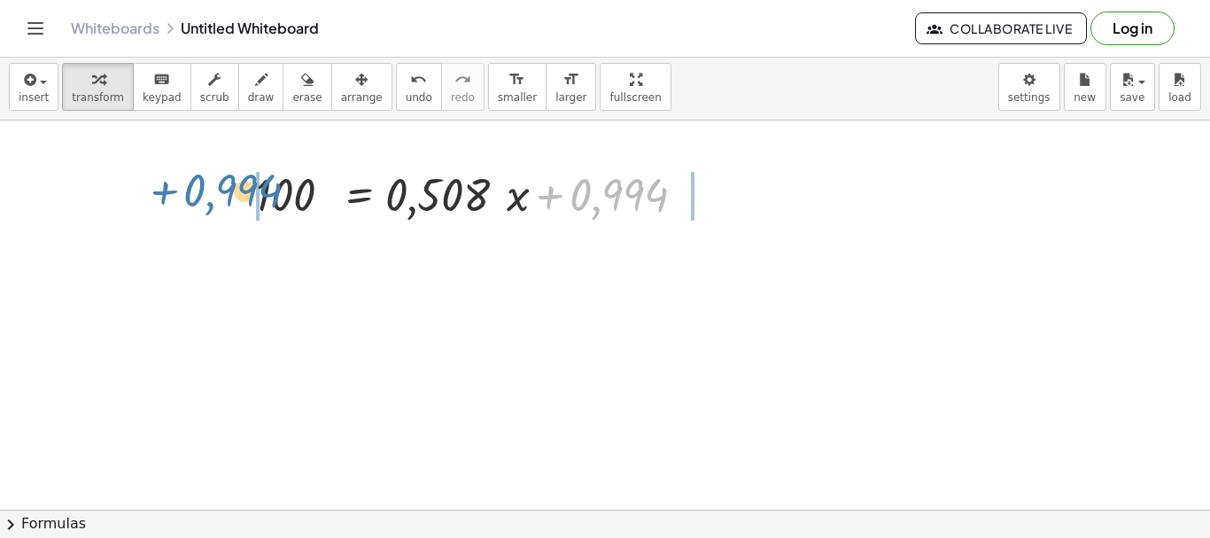
drag, startPoint x: 627, startPoint y: 194, endPoint x: 232, endPoint y: 193, distance: 394.9
click at [232, 193] on div "+ 0,994 100 = + · 0,508 · x + 0,994 Fix a mistake Transform line Copy line as L…" at bounding box center [482, 193] width 506 height 69
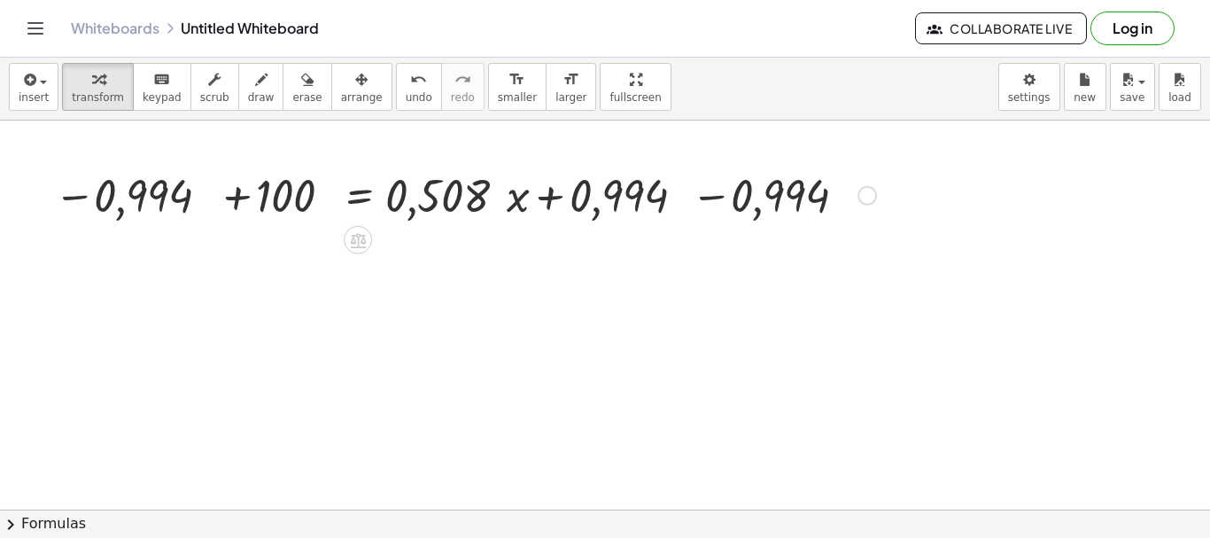
click at [238, 197] on div at bounding box center [464, 194] width 839 height 60
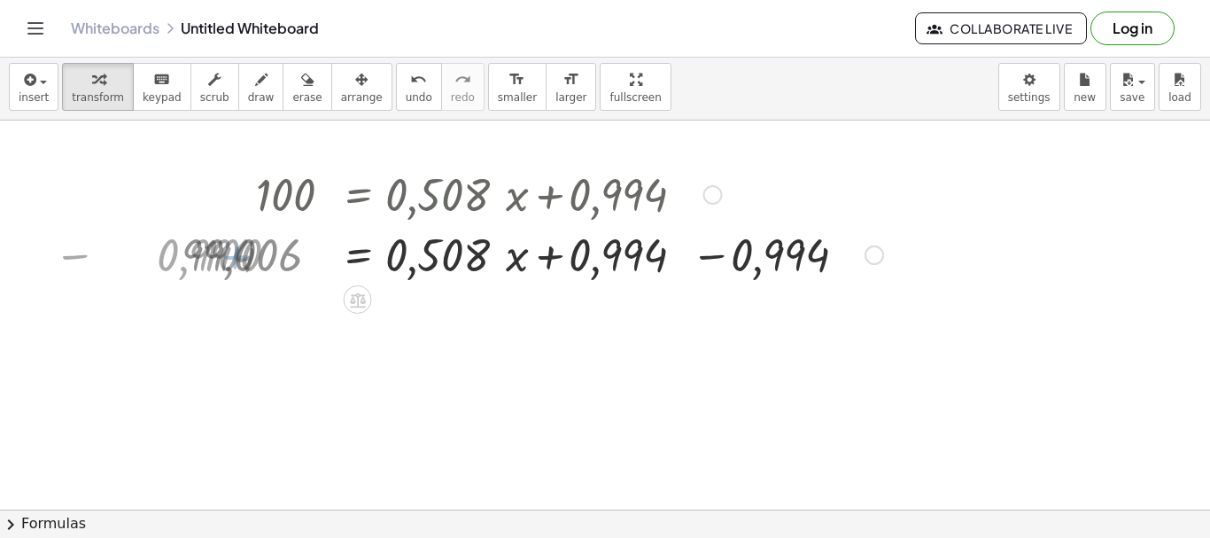
click at [693, 253] on div at bounding box center [532, 253] width 719 height 60
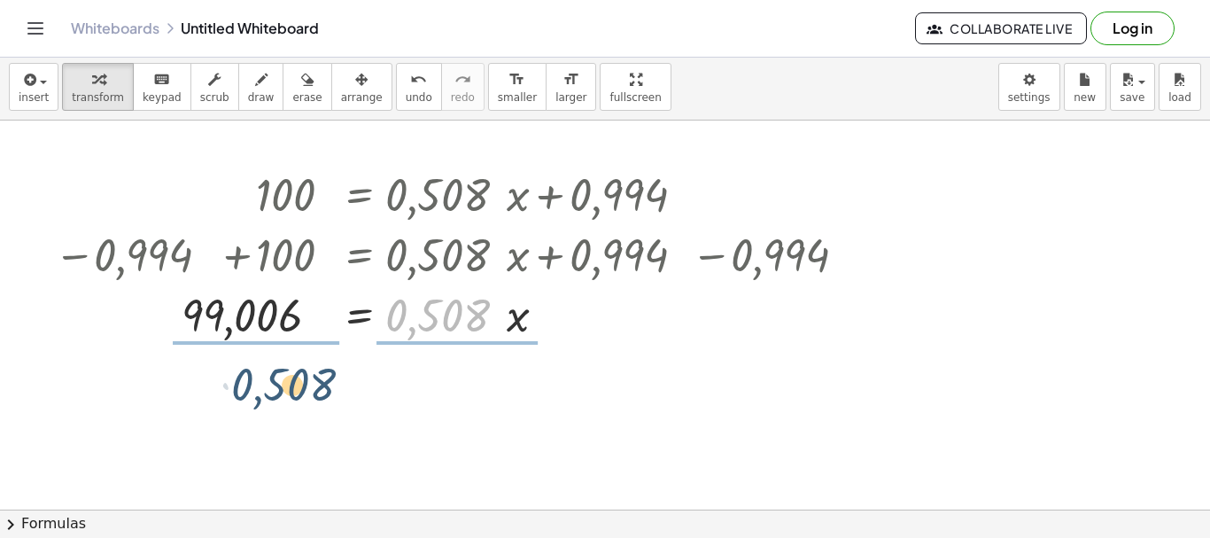
drag, startPoint x: 458, startPoint y: 323, endPoint x: 303, endPoint y: 392, distance: 169.7
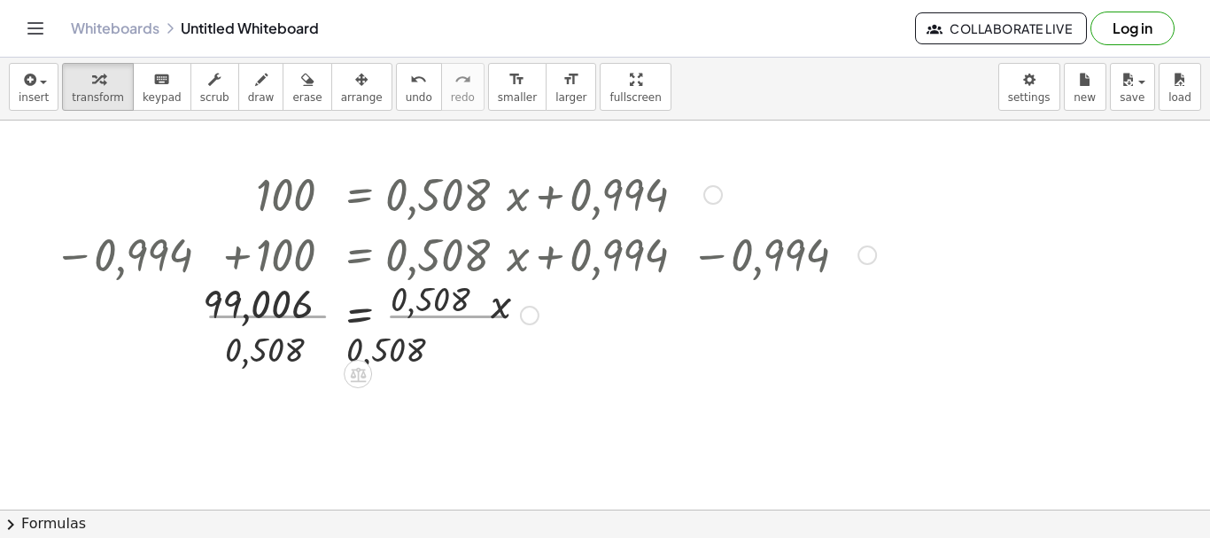
click at [236, 330] on div at bounding box center [464, 313] width 839 height 89
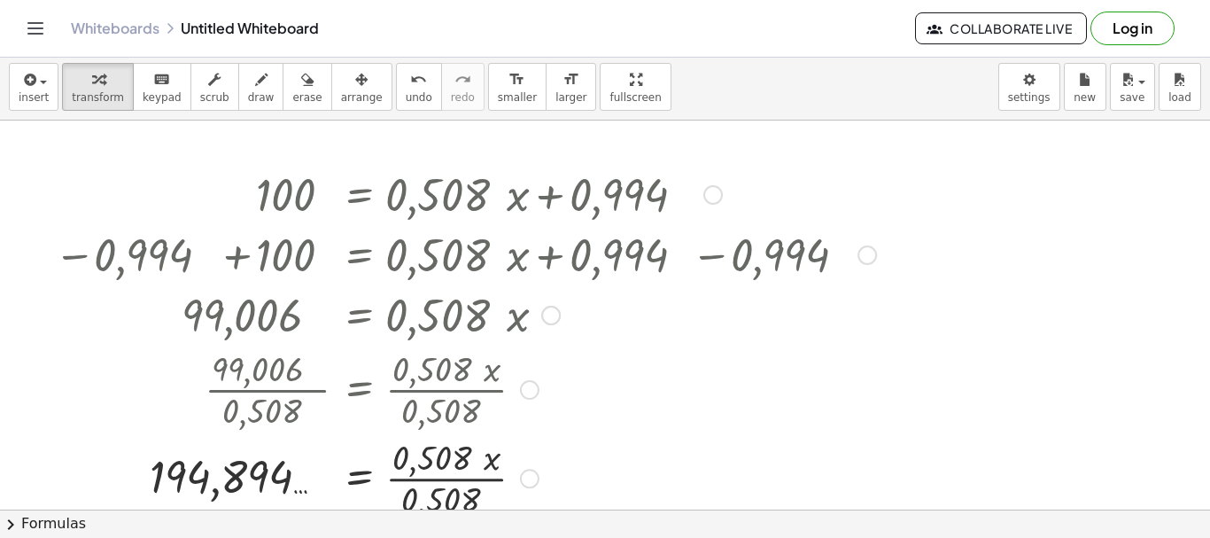
click at [457, 313] on div at bounding box center [464, 313] width 884 height 60
click at [437, 483] on div at bounding box center [464, 476] width 839 height 89
drag, startPoint x: 426, startPoint y: 483, endPoint x: 419, endPoint y: 162, distance: 320.6
click at [358, 478] on div "= x 194,894 … Fix a mistake Transform line Copy line as LaTeX Copy derivation a…" at bounding box center [358, 478] width 0 height 0
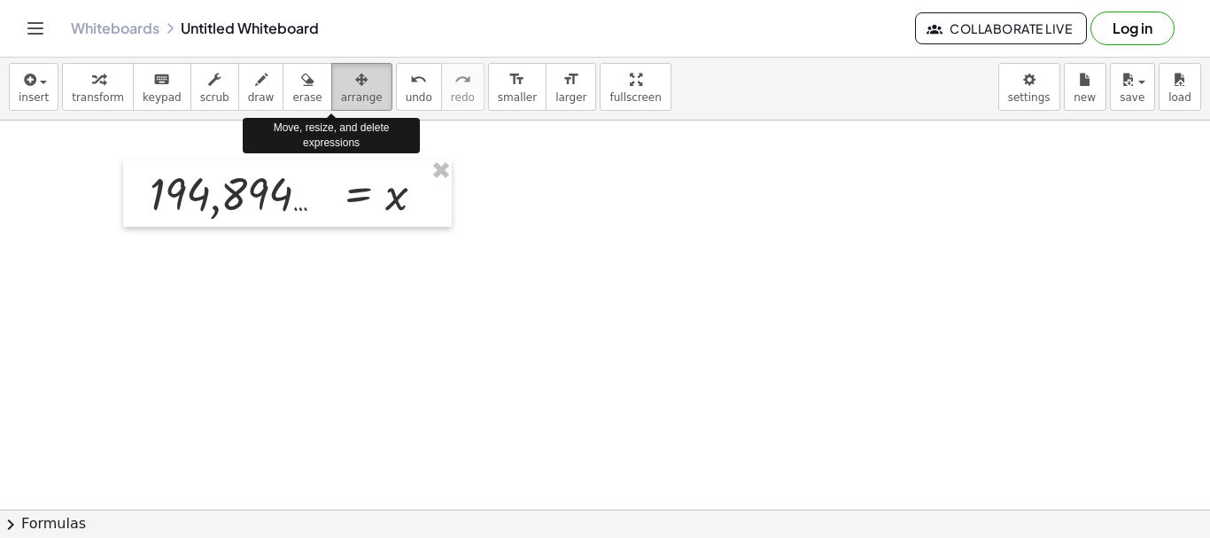
click at [355, 78] on icon "button" at bounding box center [361, 79] width 12 height 21
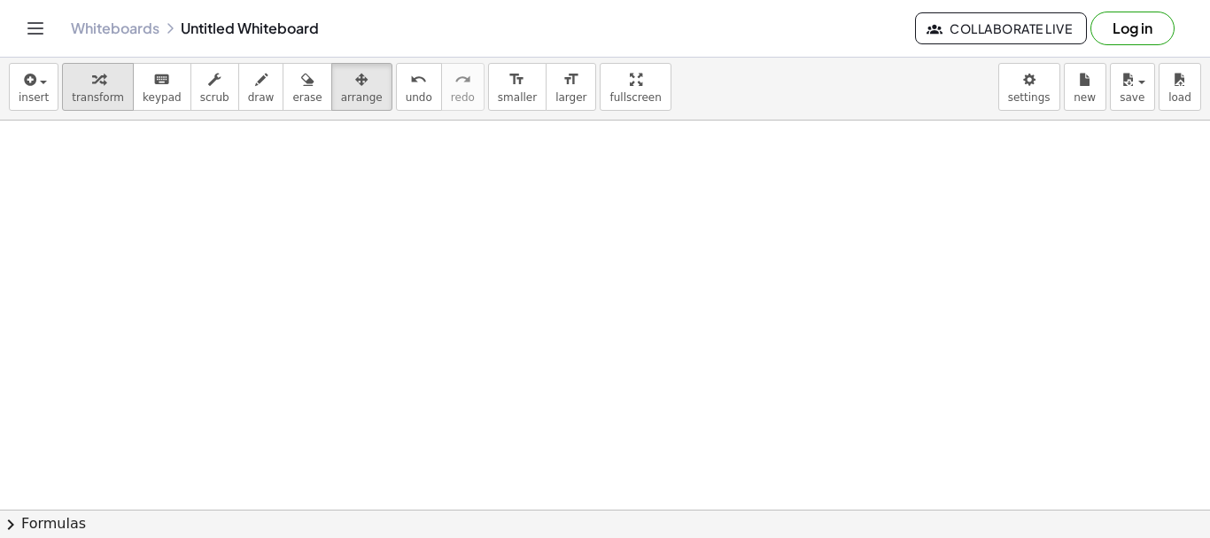
click at [104, 97] on span "transform" at bounding box center [98, 97] width 52 height 12
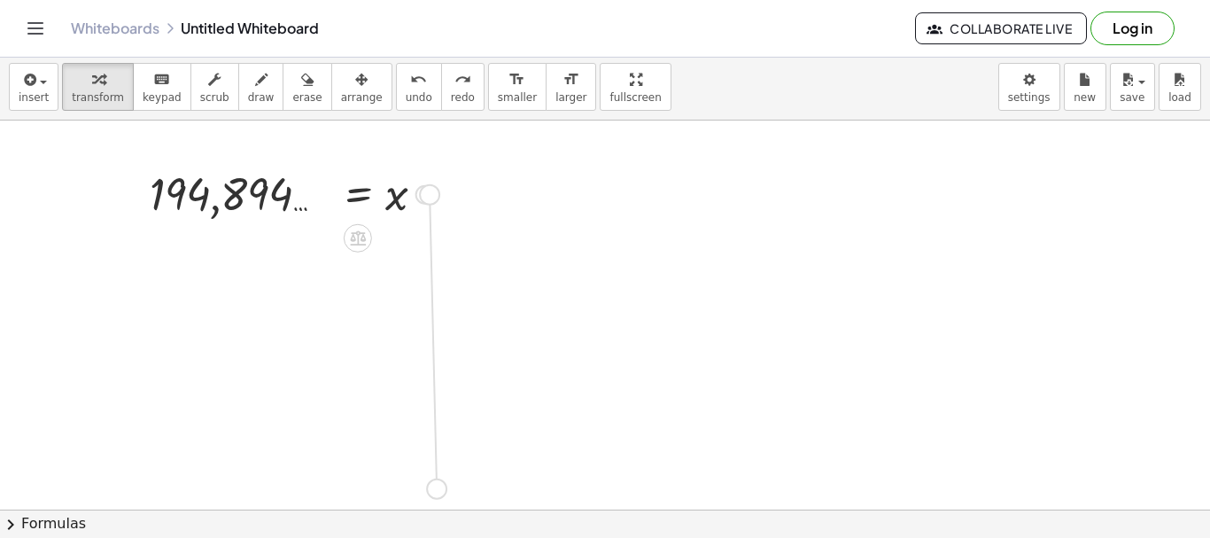
drag, startPoint x: 430, startPoint y: 201, endPoint x: 435, endPoint y: 501, distance: 300.2
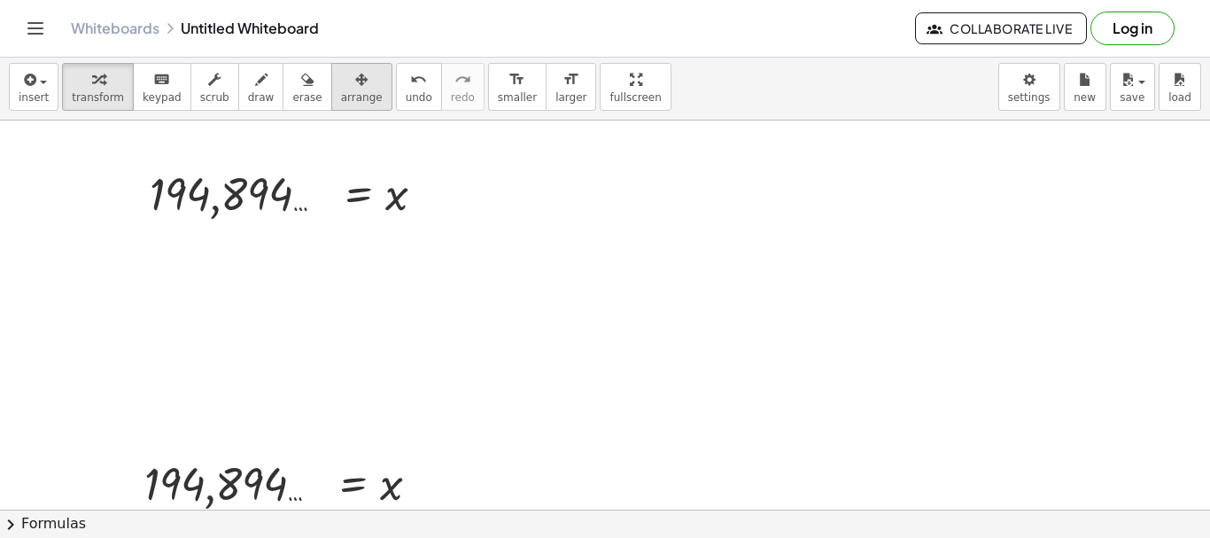
click at [344, 100] on span "arrange" at bounding box center [362, 97] width 42 height 12
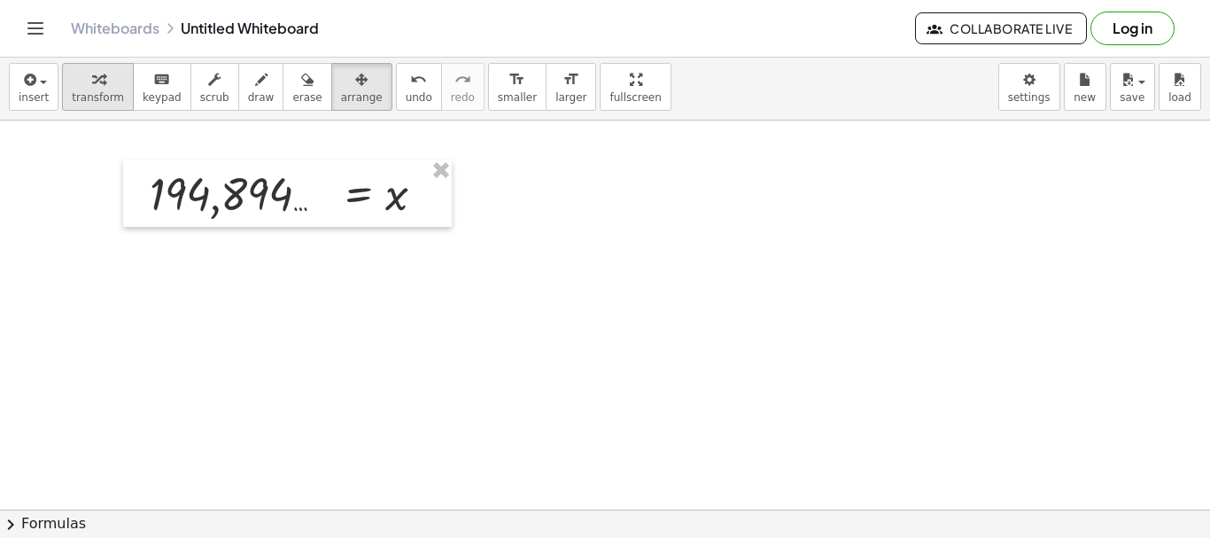
click at [94, 105] on button "transform" at bounding box center [98, 87] width 72 height 48
click at [422, 193] on div at bounding box center [424, 194] width 19 height 19
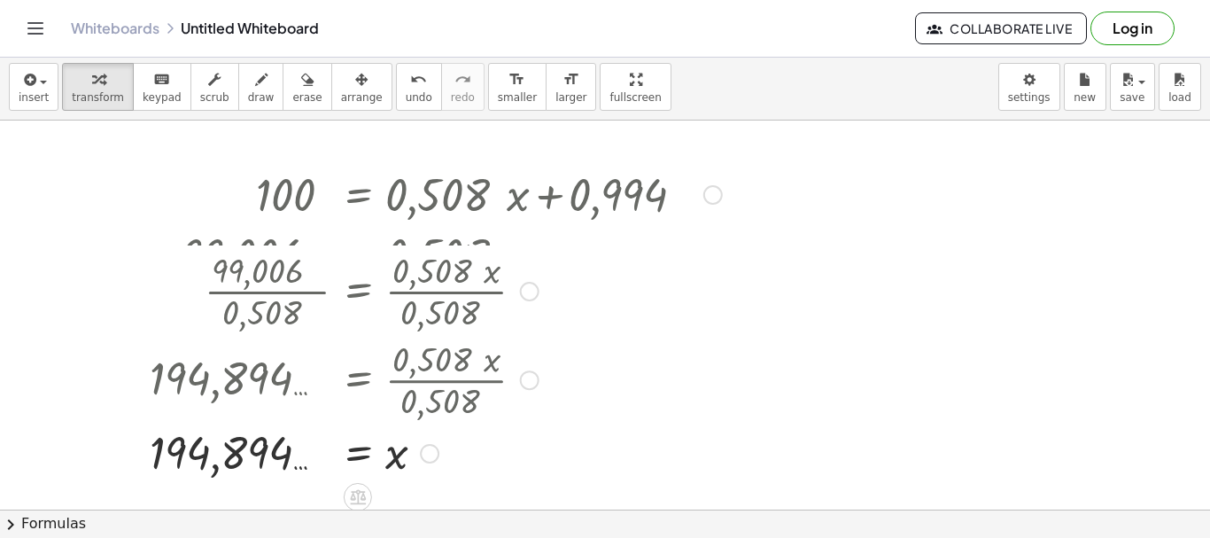
drag, startPoint x: 424, startPoint y: 193, endPoint x: 424, endPoint y: 495, distance: 302.0
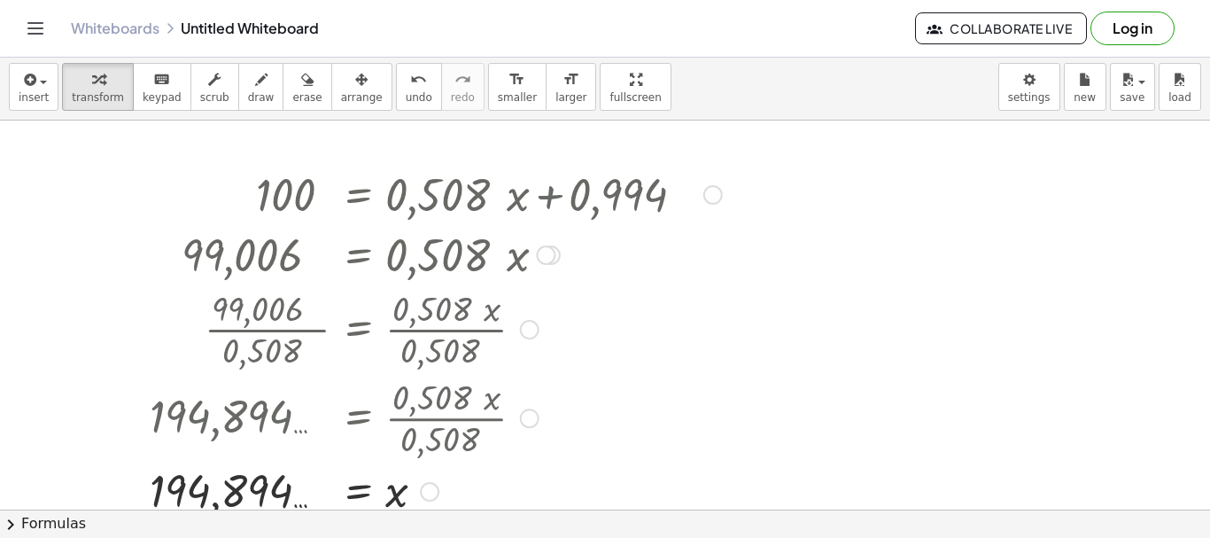
click at [719, 197] on div at bounding box center [712, 194] width 19 height 19
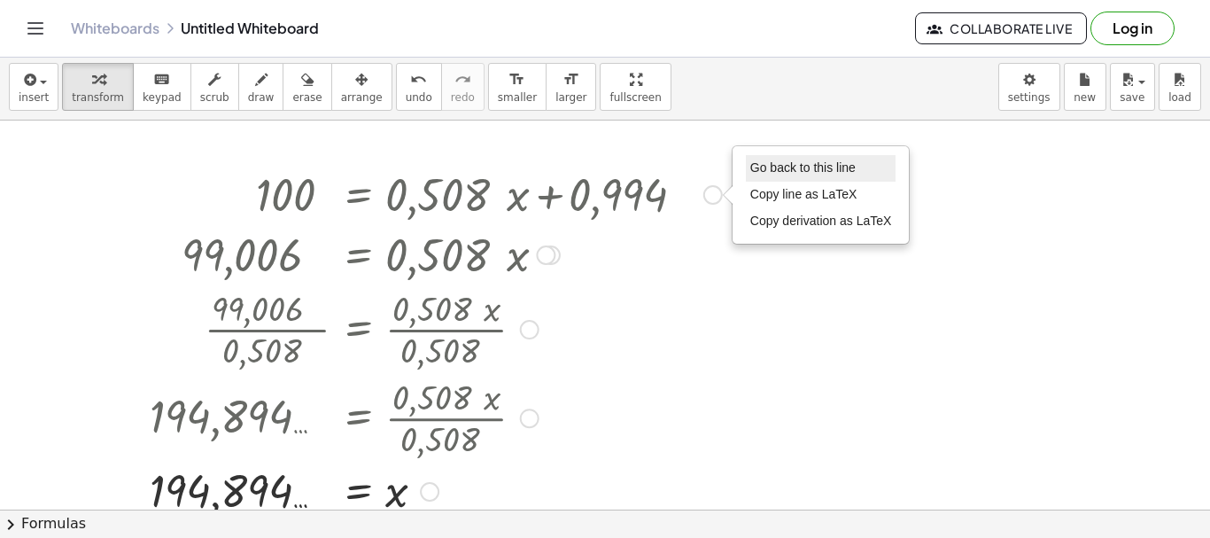
click at [768, 176] on li "Go back to this line" at bounding box center [821, 168] width 151 height 27
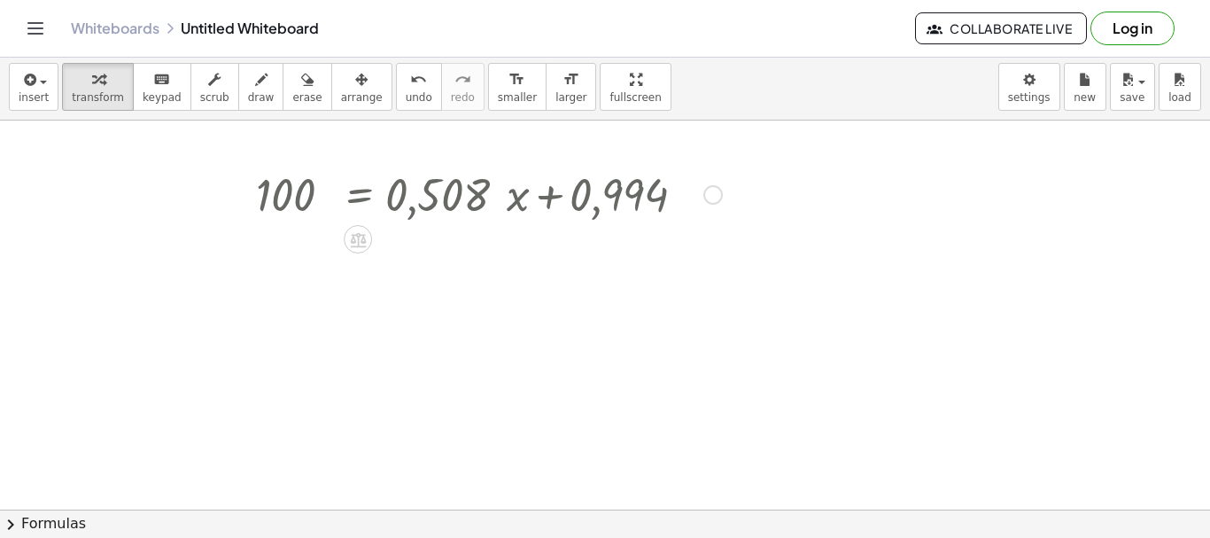
click at [714, 188] on div "Go back to this line Copy line as LaTeX Copy derivation as LaTeX" at bounding box center [712, 194] width 19 height 19
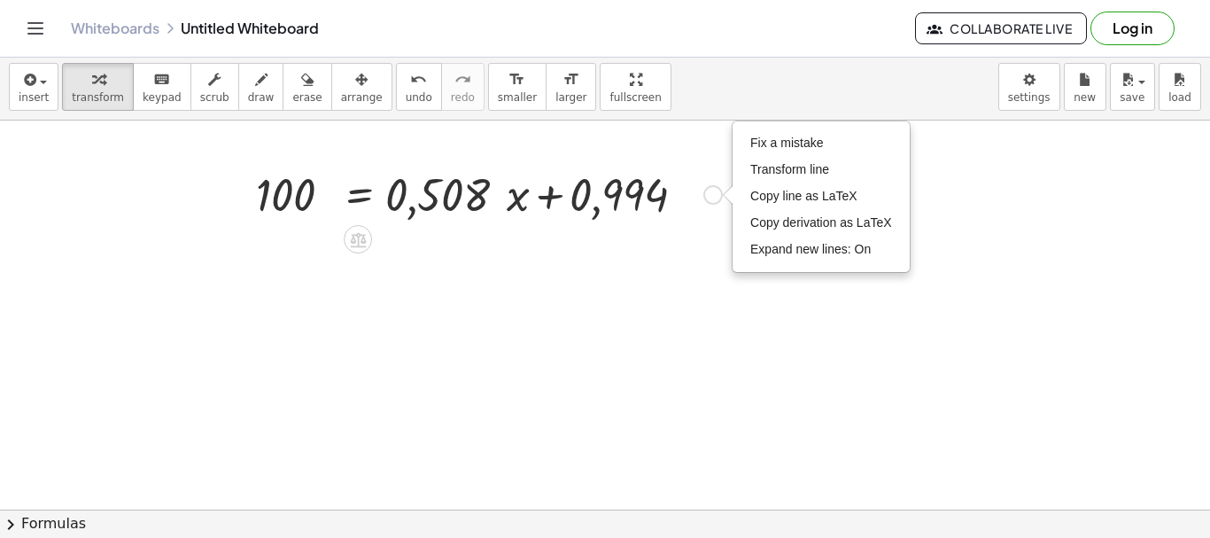
click at [715, 201] on div "Fix a mistake Transform line Copy line as LaTeX Copy derivation as LaTeX Expand…" at bounding box center [712, 194] width 19 height 19
click at [789, 134] on li "Fix a mistake" at bounding box center [821, 143] width 151 height 27
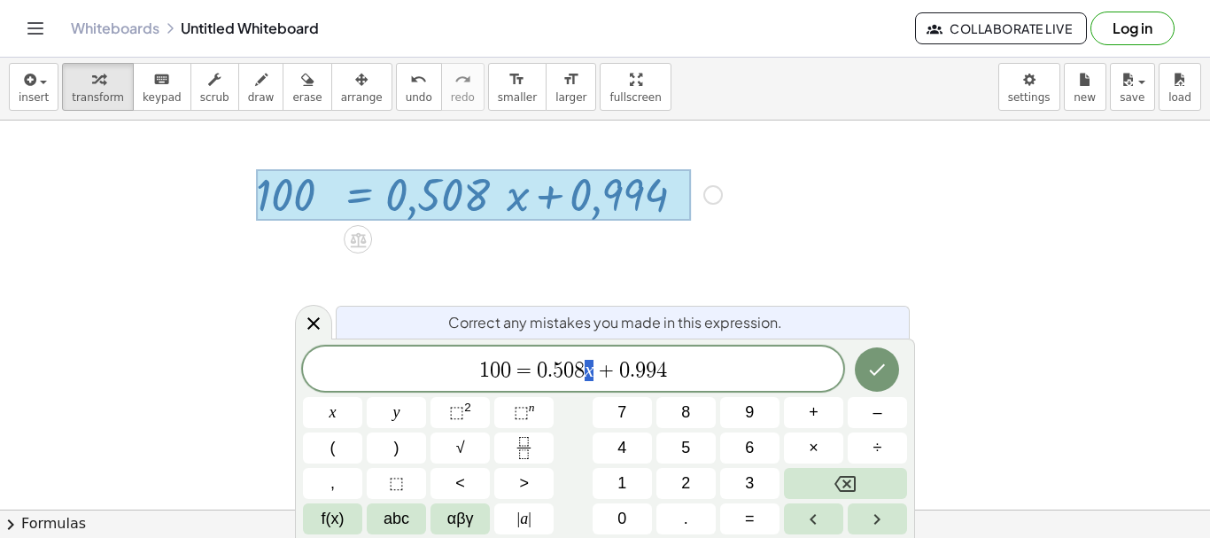
click at [587, 370] on span "1 0 0 = 0 . 5 0 8 x + 0 . 9 9 4" at bounding box center [573, 370] width 540 height 25
click at [592, 370] on var "x" at bounding box center [589, 367] width 10 height 23
drag, startPoint x: 483, startPoint y: 365, endPoint x: 454, endPoint y: 372, distance: 30.1
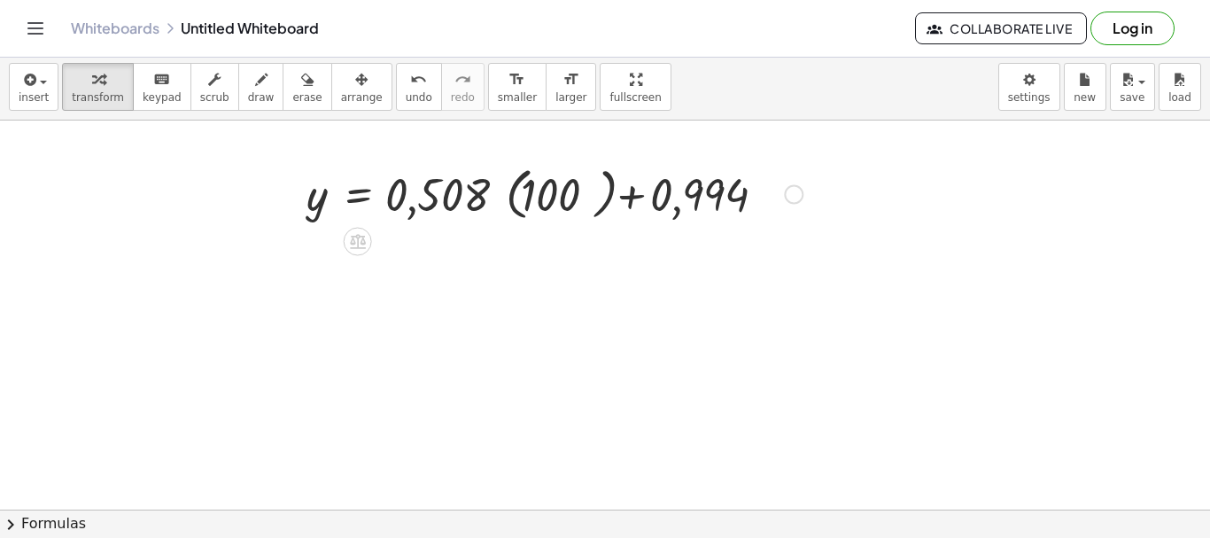
click at [513, 214] on div at bounding box center [555, 192] width 514 height 65
click at [501, 196] on div at bounding box center [546, 193] width 496 height 60
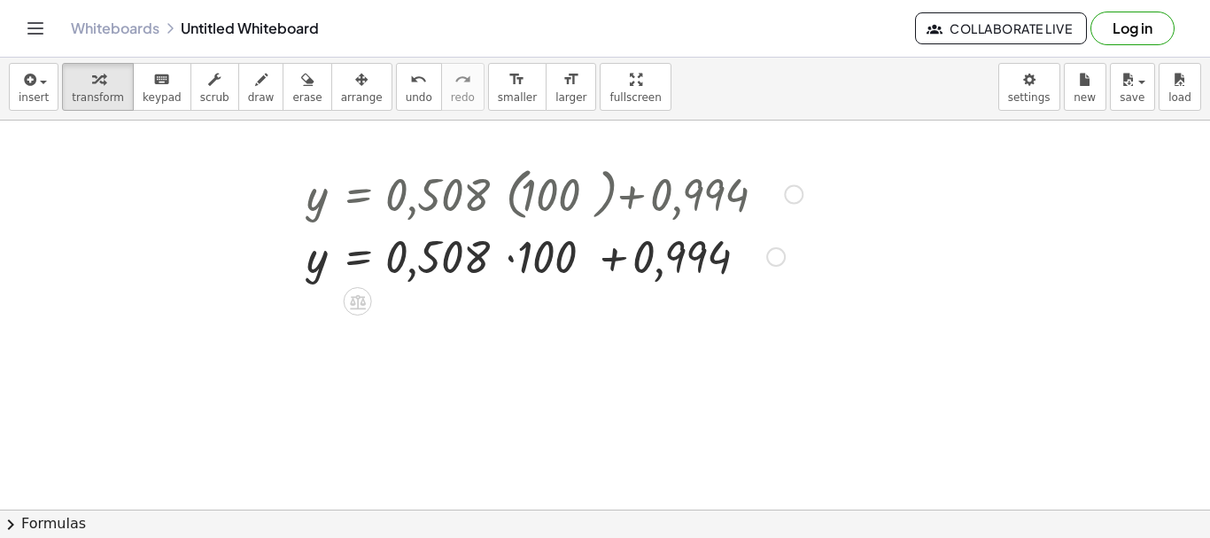
click at [514, 255] on div at bounding box center [555, 255] width 514 height 60
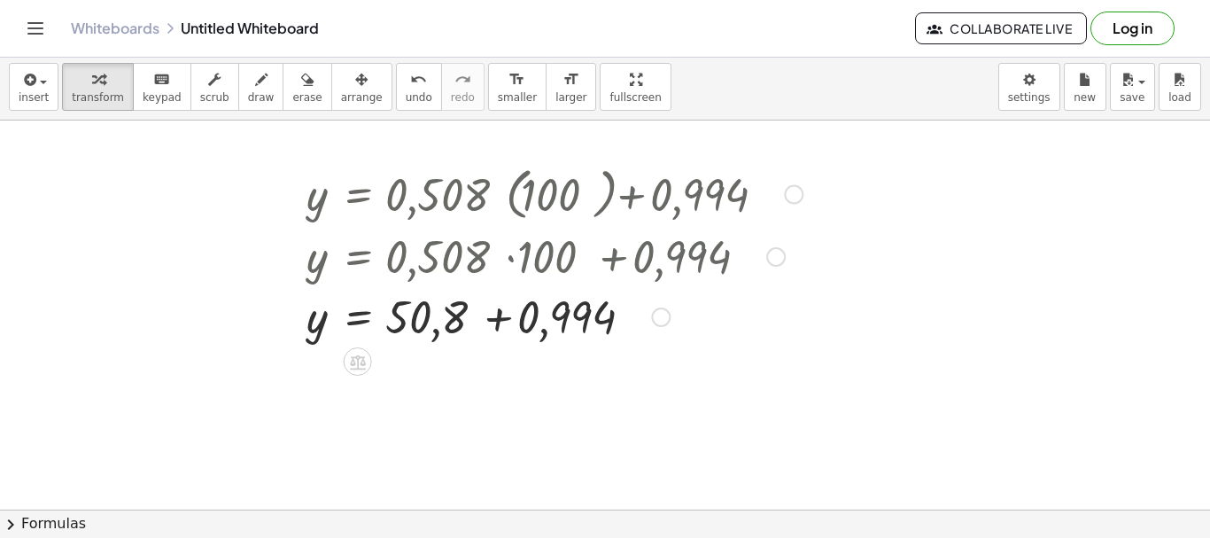
click at [509, 325] on div at bounding box center [555, 315] width 514 height 60
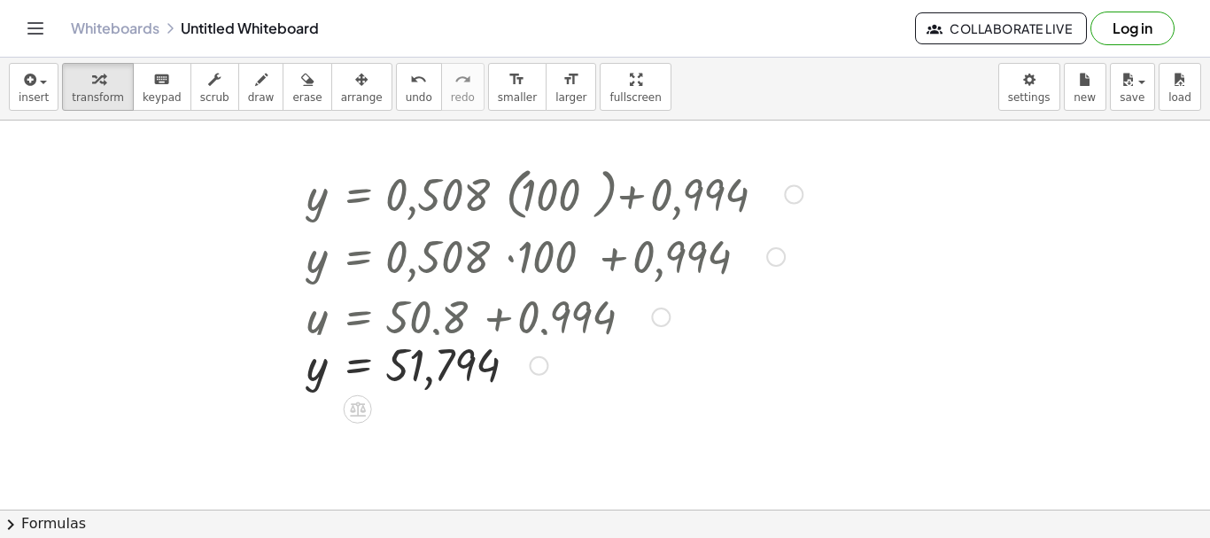
drag, startPoint x: 533, startPoint y: 375, endPoint x: 520, endPoint y: 52, distance: 322.6
click at [522, 61] on div "insert select one: Math Expression Function Text Youtube Video Graphing Geometr…" at bounding box center [605, 295] width 1210 height 483
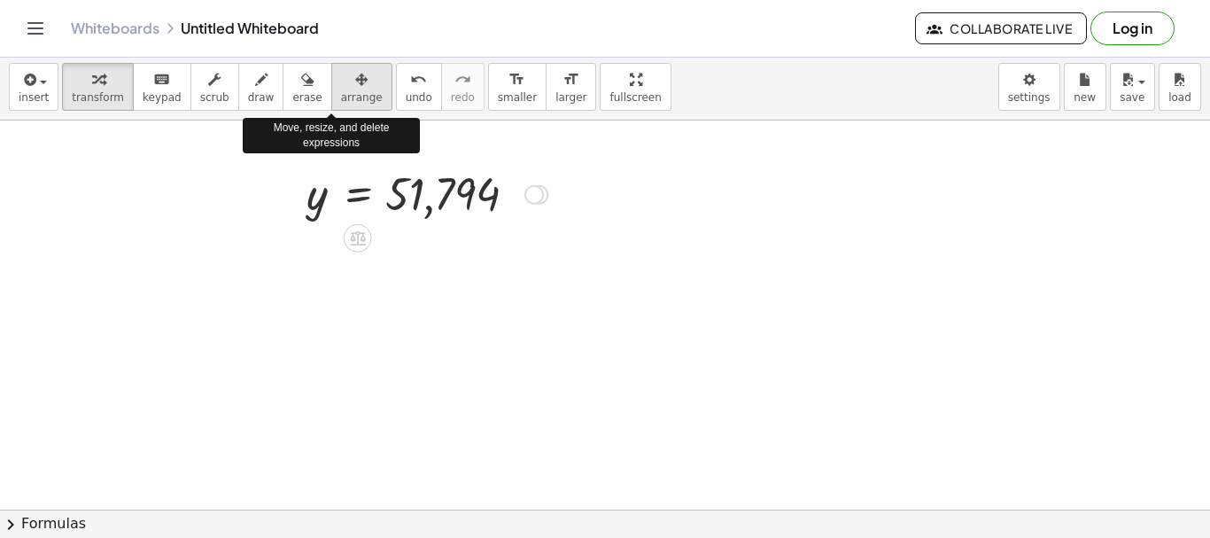
click at [341, 101] on span "arrange" at bounding box center [362, 97] width 42 height 12
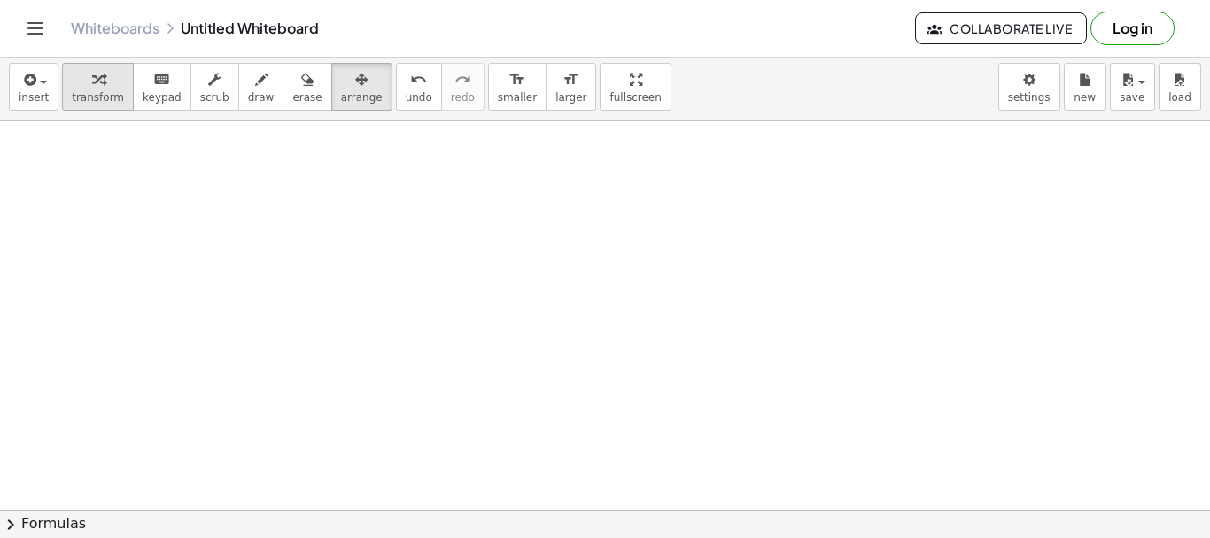
click at [73, 82] on div "button" at bounding box center [98, 78] width 52 height 21
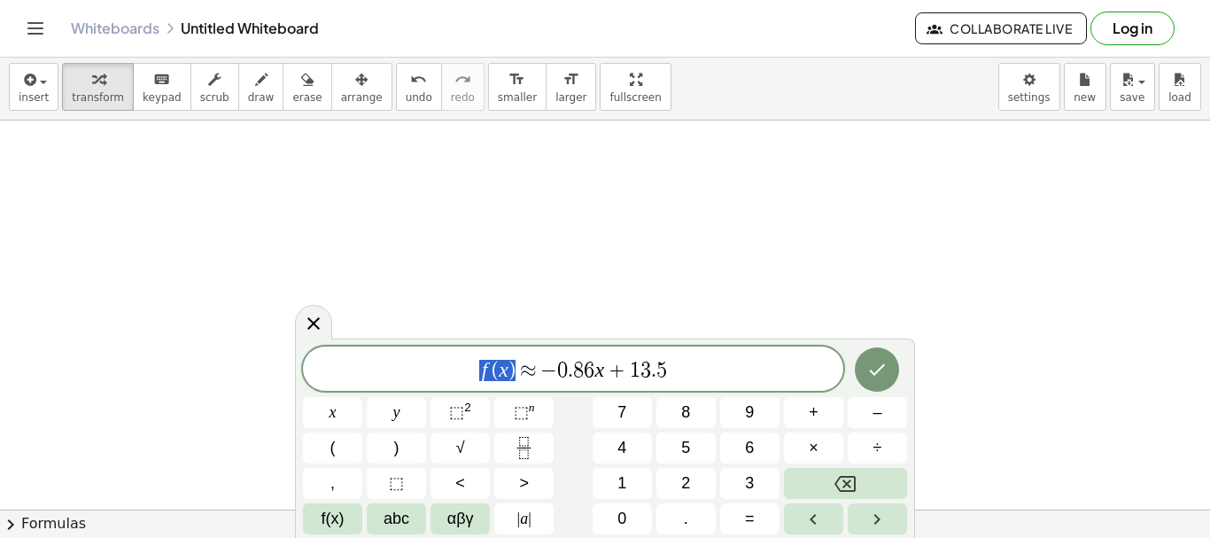
drag, startPoint x: 514, startPoint y: 369, endPoint x: 460, endPoint y: 383, distance: 55.0
click at [584, 368] on span "( x )" at bounding box center [586, 368] width 32 height 26
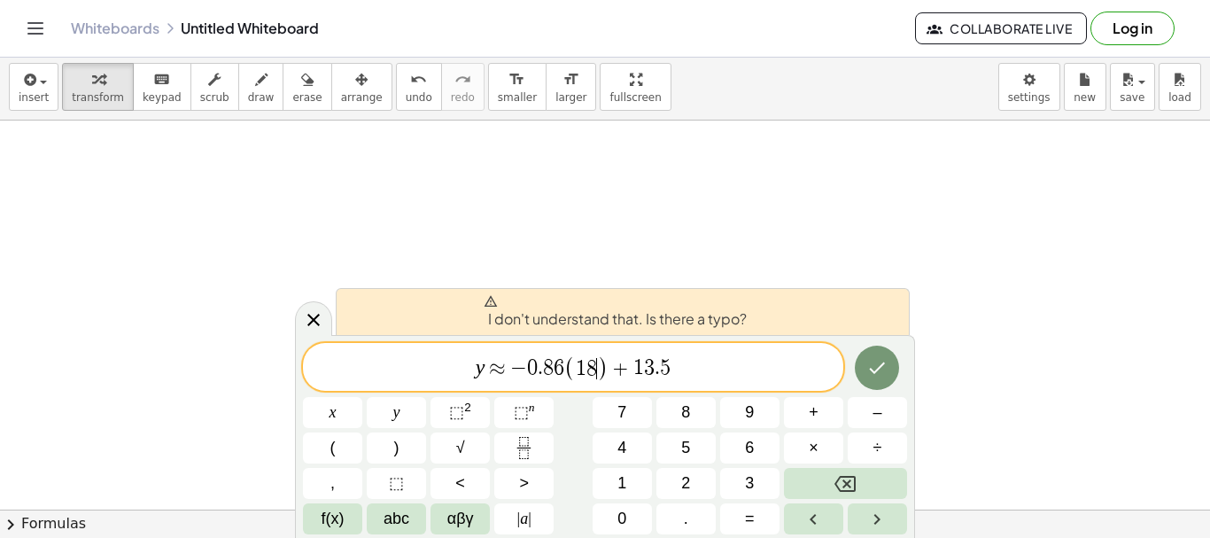
click at [512, 372] on span "−" at bounding box center [518, 368] width 17 height 21
click at [525, 361] on span "y ≈ − 0 . 8 6 ( 1 8 ​ ) + 1 3 . 5" at bounding box center [573, 367] width 540 height 29
click at [500, 372] on span "≈" at bounding box center [497, 368] width 26 height 21
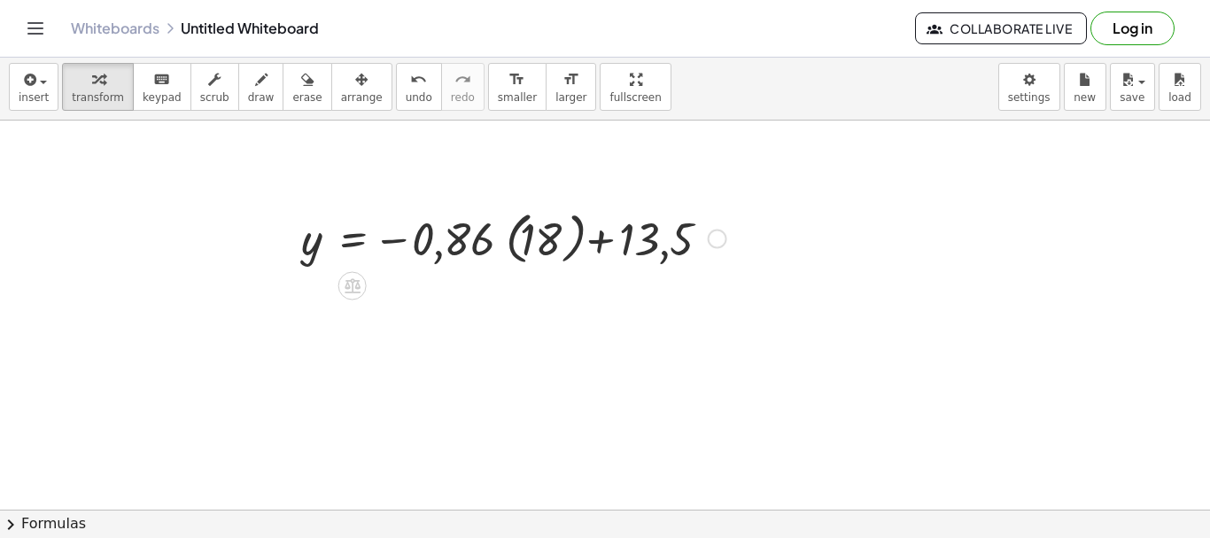
click at [511, 228] on div at bounding box center [513, 237] width 443 height 65
click at [517, 248] on div at bounding box center [504, 237] width 424 height 60
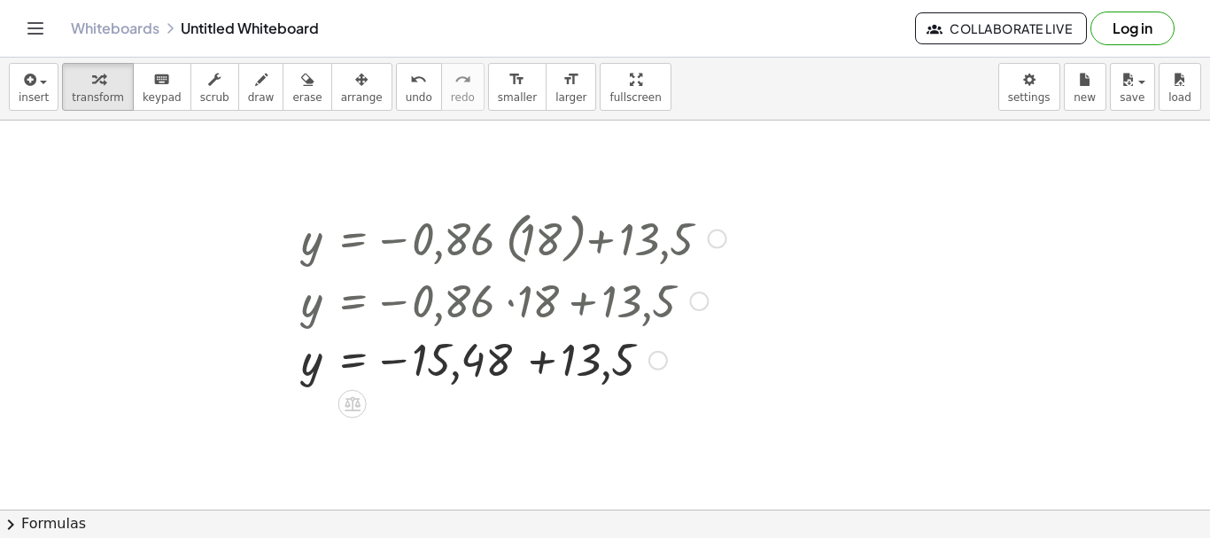
click at [547, 372] on div at bounding box center [513, 358] width 443 height 58
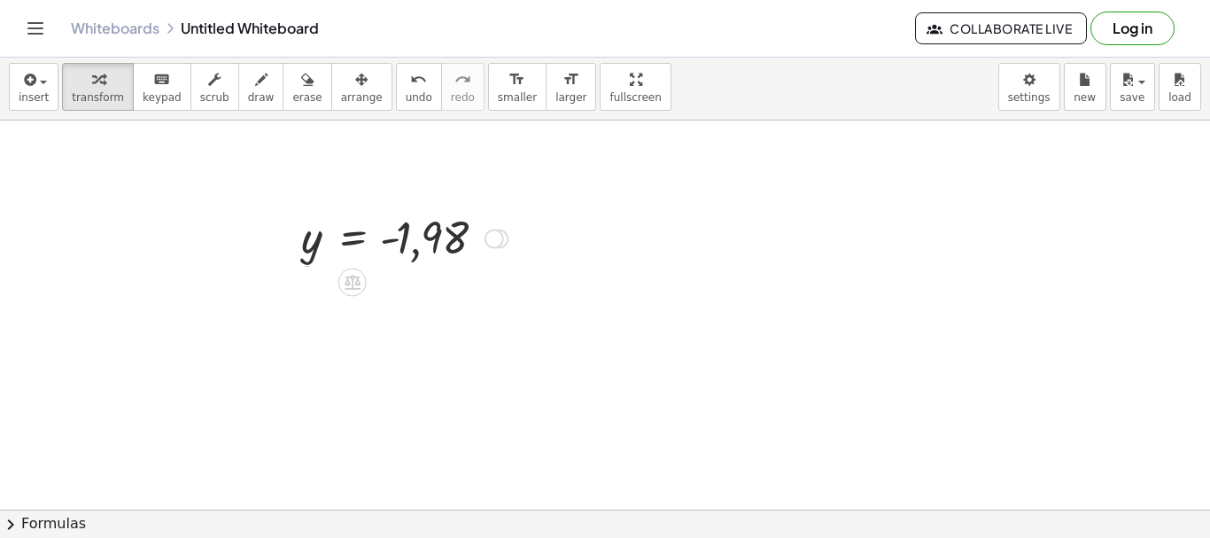
drag, startPoint x: 501, startPoint y: 422, endPoint x: 485, endPoint y: 133, distance: 290.0
